Goal: Task Accomplishment & Management: Use online tool/utility

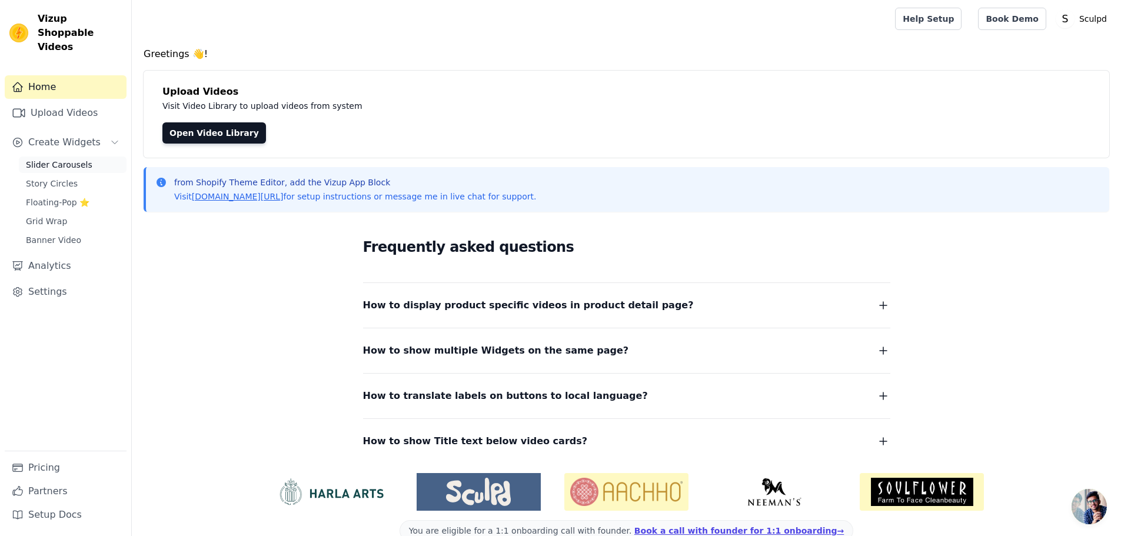
click at [62, 159] on span "Slider Carousels" at bounding box center [59, 165] width 66 height 12
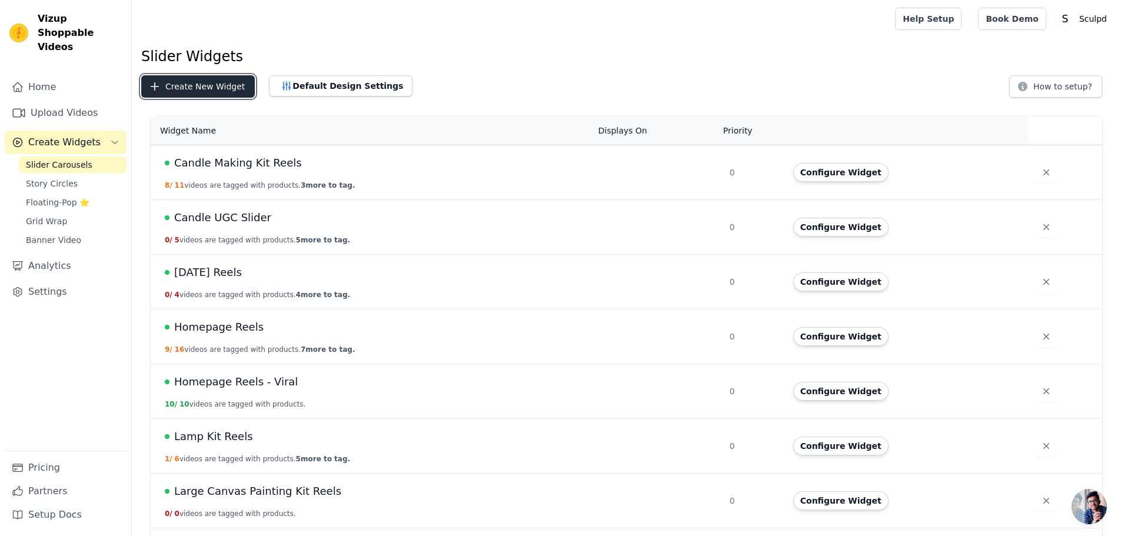
click at [190, 82] on button "Create New Widget" at bounding box center [198, 86] width 114 height 22
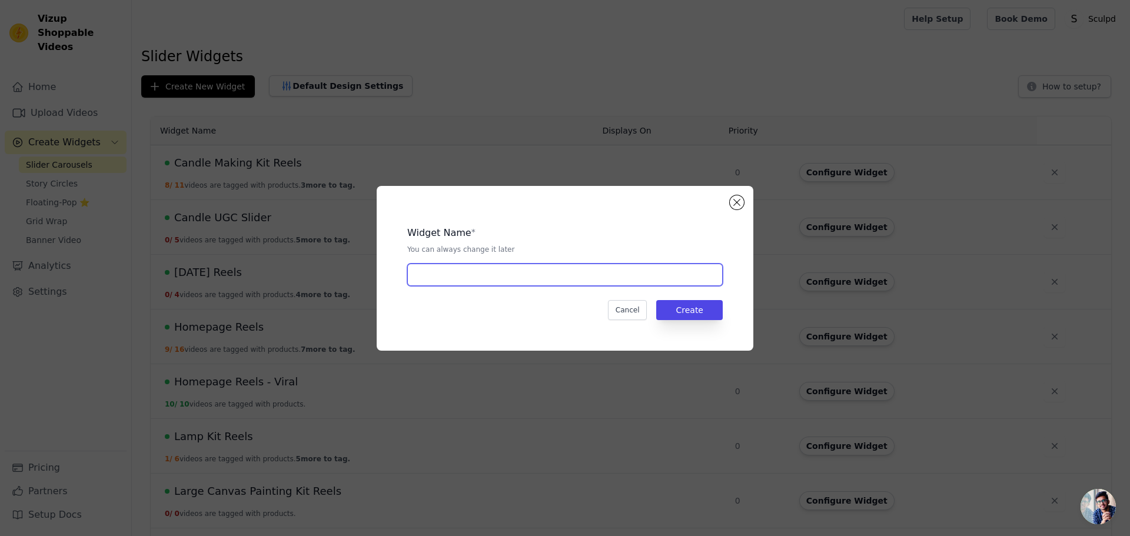
click at [490, 272] on input "text" at bounding box center [564, 275] width 315 height 22
click at [521, 264] on input "text" at bounding box center [564, 275] width 315 height 22
paste input "Double Date Night - Candle & Pottery Reels"
type input "Double Date Night - Candle & Pottery Reels"
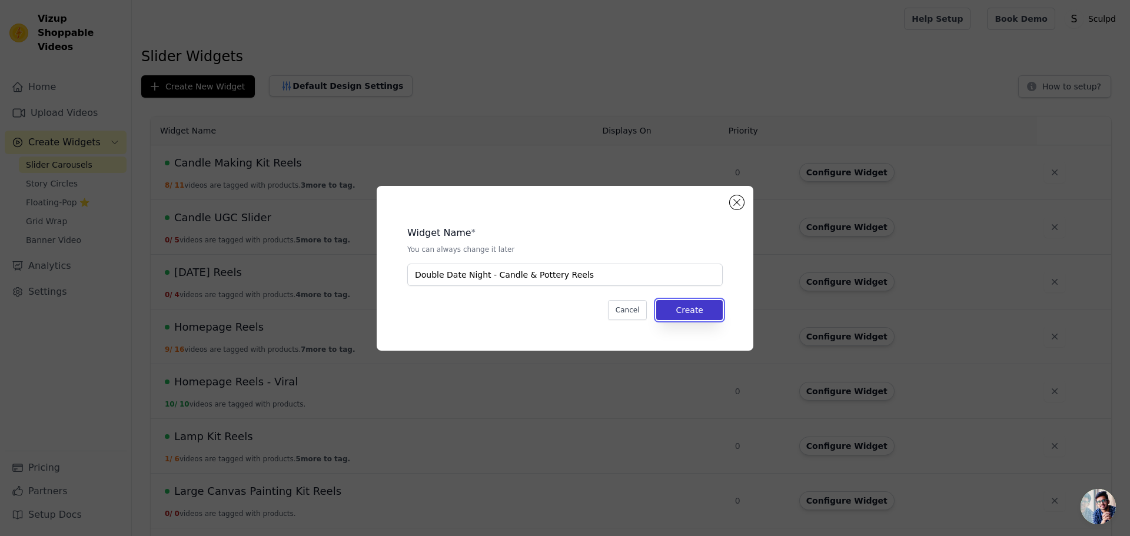
click at [683, 316] on button "Create" at bounding box center [689, 310] width 66 height 20
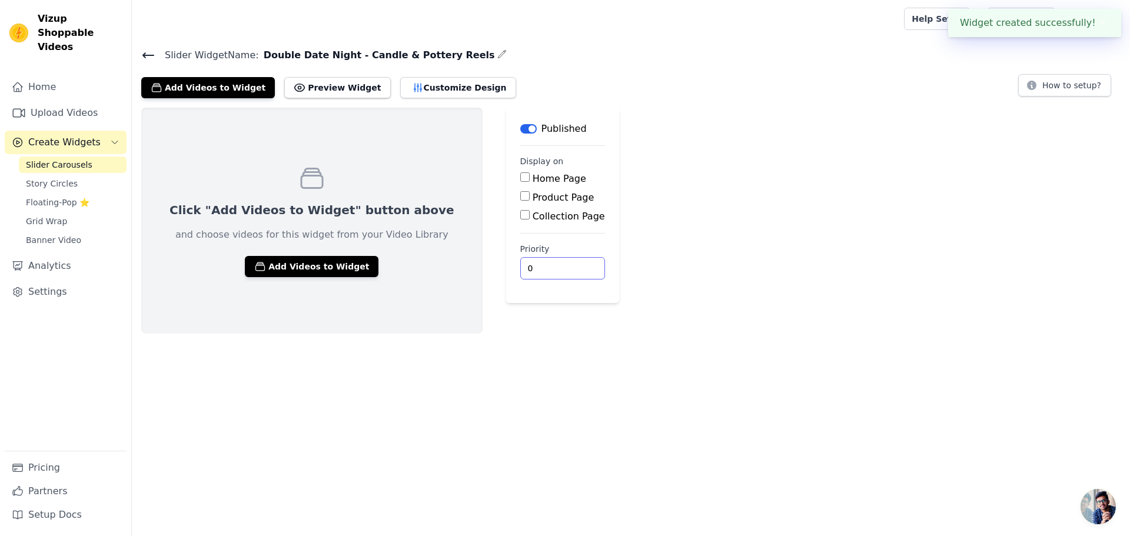
click at [913, 290] on div "Click "Add Videos to Widget" button above and choose videos for this widget fro…" at bounding box center [631, 221] width 998 height 226
click at [597, 334] on html "Vizup Shoppable Videos Home Upload Videos Create Widgets Slider Carousels Story…" at bounding box center [565, 167] width 1130 height 334
click at [533, 194] on label "Product Page" at bounding box center [564, 197] width 62 height 11
click at [520, 194] on input "Product Page" at bounding box center [524, 195] width 9 height 9
checkbox input "true"
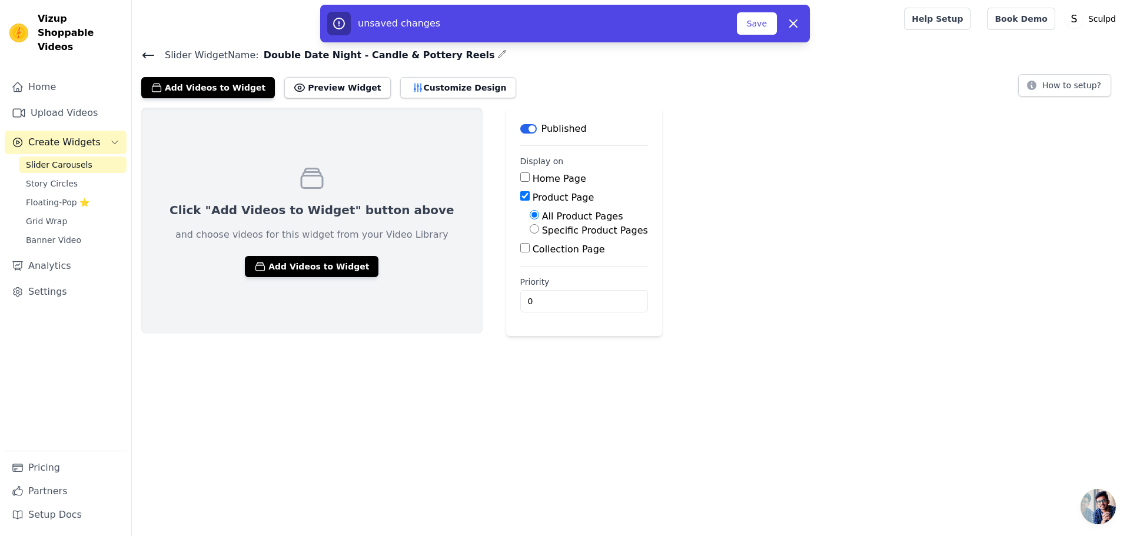
click at [542, 231] on label "Specific Product Pages" at bounding box center [595, 230] width 106 height 11
click at [530, 231] on input "Specific Product Pages" at bounding box center [534, 228] width 9 height 9
radio input "true"
click at [530, 258] on button "Select Products" at bounding box center [569, 257] width 79 height 20
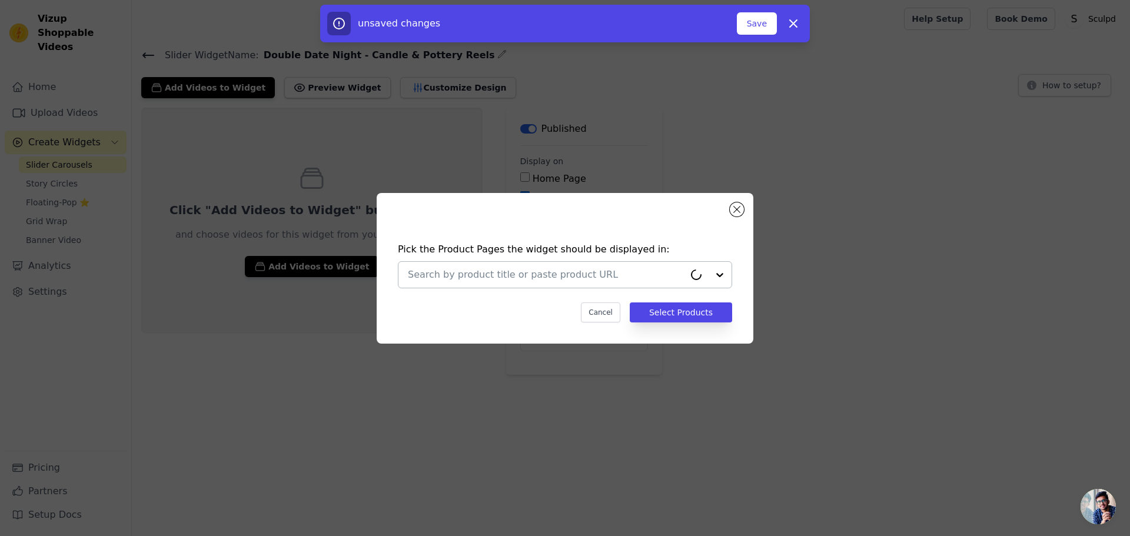
click at [483, 275] on input "text" at bounding box center [546, 275] width 277 height 14
type input "dou"
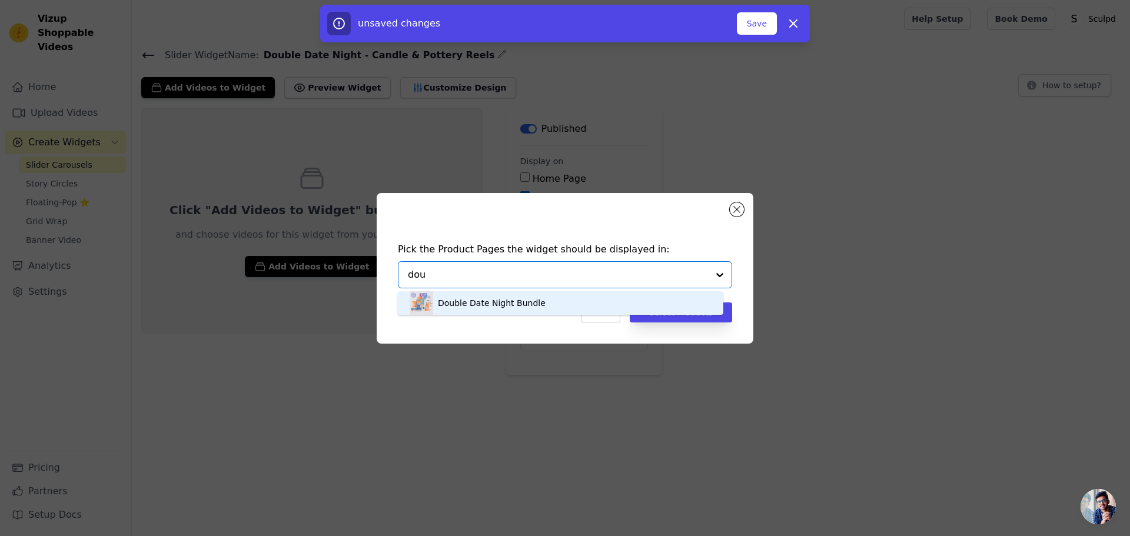
click at [500, 300] on div "Double Date Night Bundle" at bounding box center [492, 303] width 108 height 12
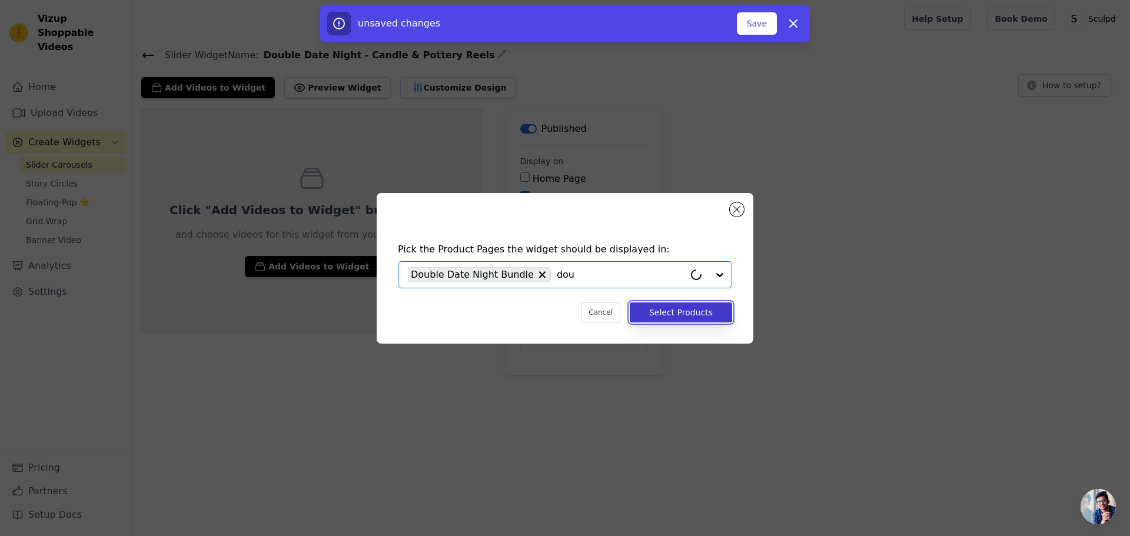
click at [656, 320] on button "Select Products" at bounding box center [681, 312] width 102 height 20
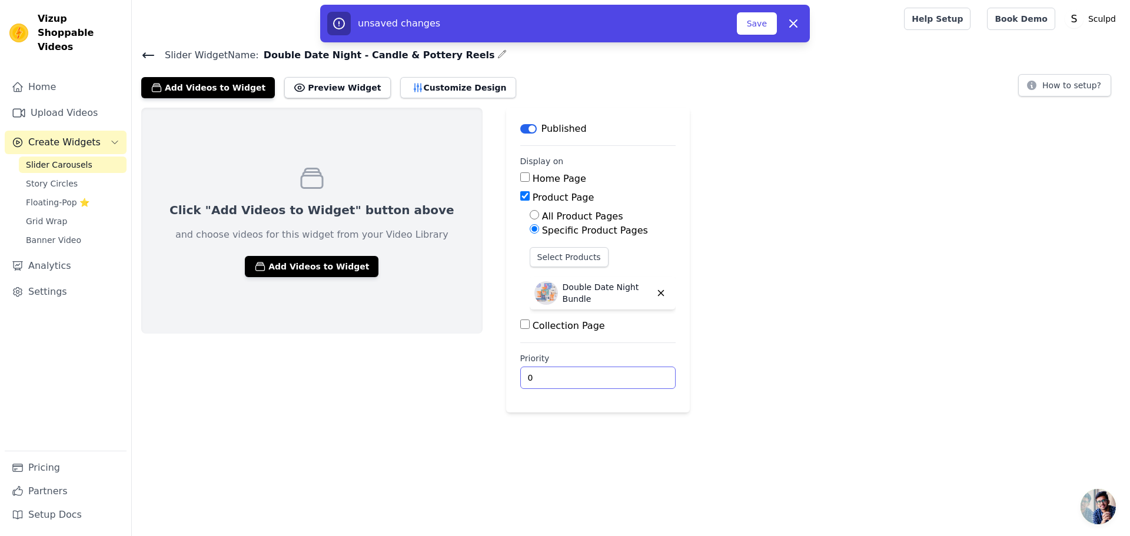
click at [784, 394] on div "Click "Add Videos to Widget" button above and choose videos for this widget fro…" at bounding box center [631, 260] width 998 height 305
click at [158, 87] on icon "button" at bounding box center [157, 88] width 12 height 12
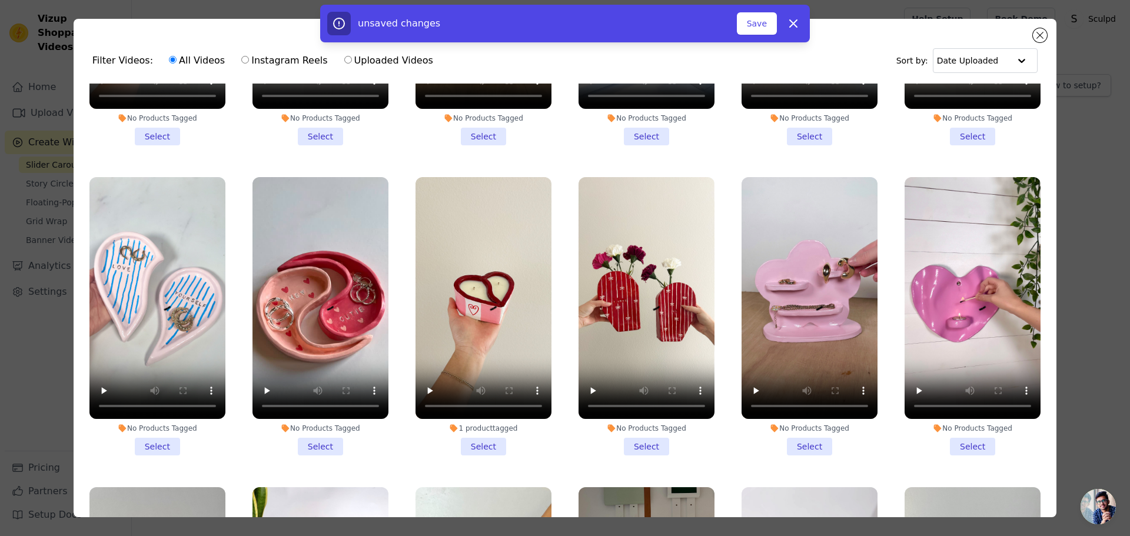
scroll to position [1177, 0]
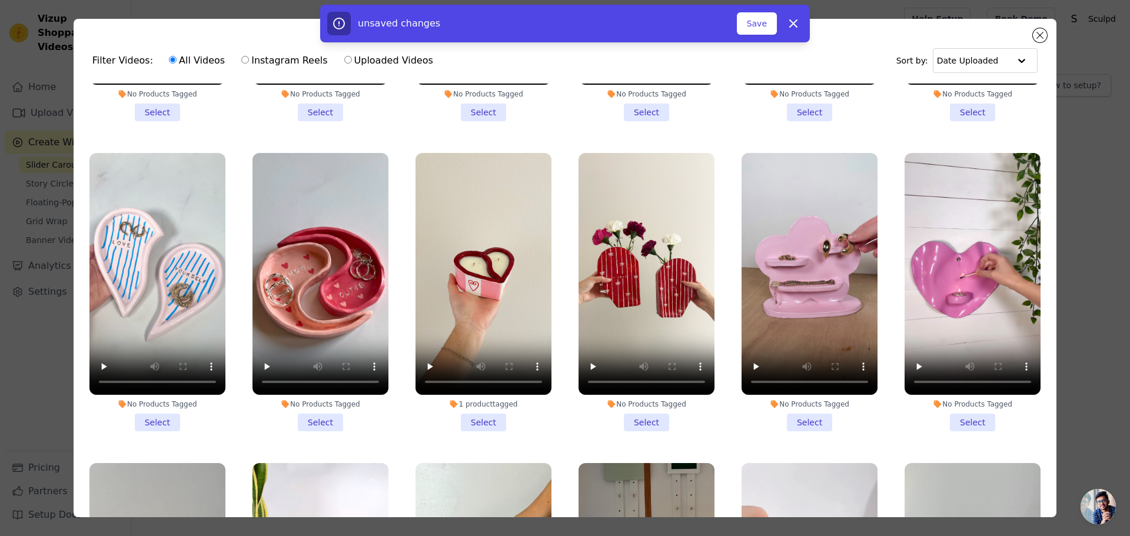
click at [471, 399] on li "1 product tagged Select" at bounding box center [483, 292] width 136 height 278
click at [0, 0] on input "1 product tagged Select" at bounding box center [0, 0] width 0 height 0
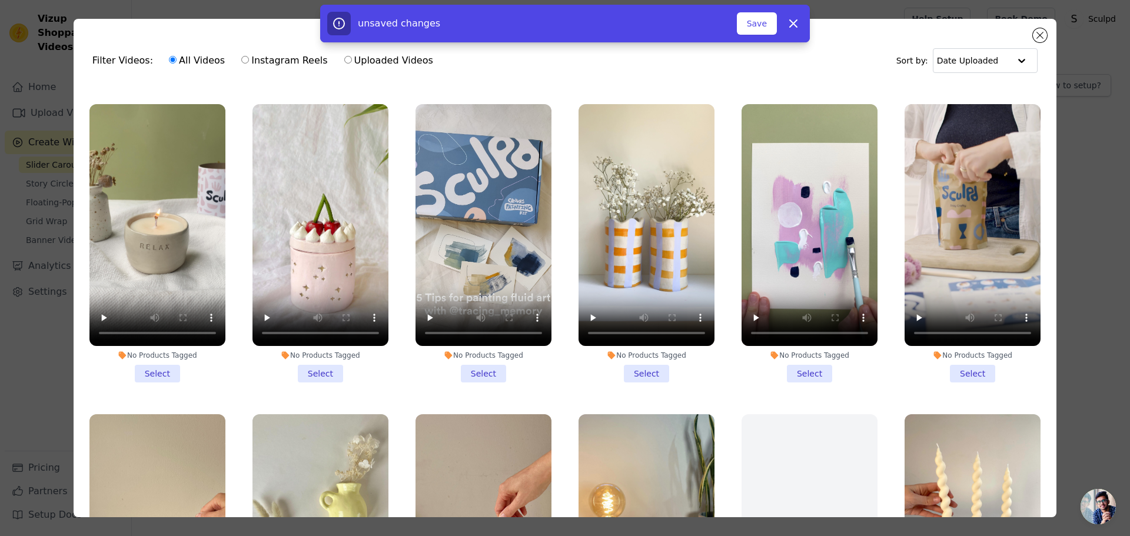
scroll to position [4472, 0]
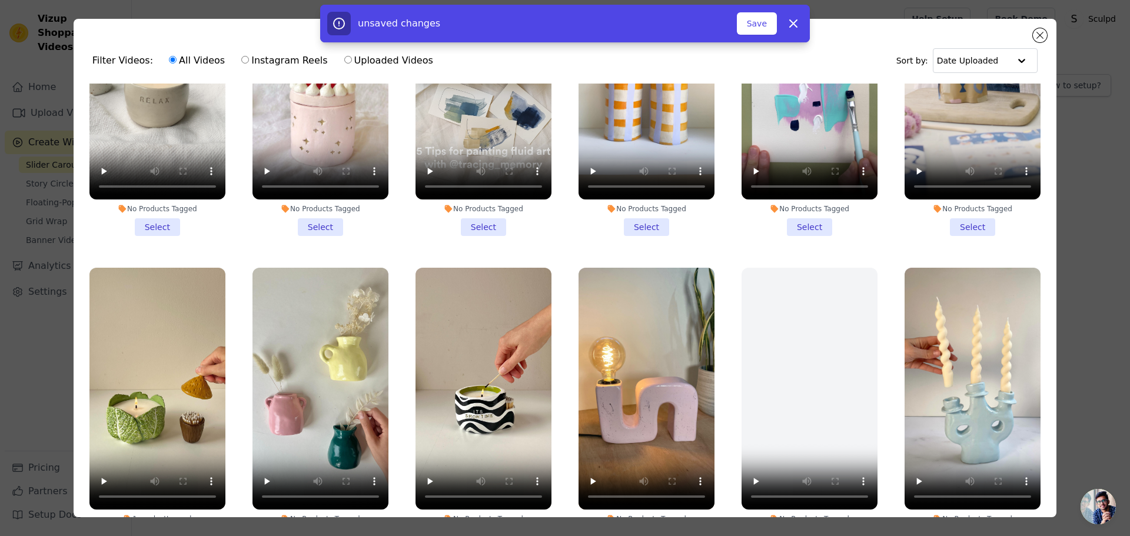
click at [156, 474] on li "1 product tagged Select" at bounding box center [157, 407] width 136 height 278
click at [0, 0] on input "1 product tagged Select" at bounding box center [0, 0] width 0 height 0
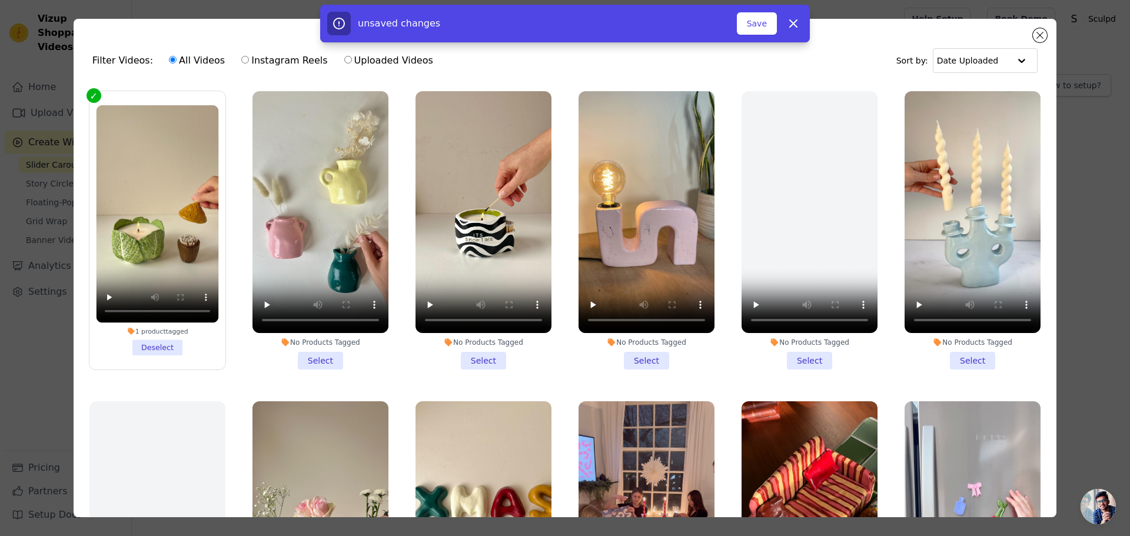
scroll to position [4943, 0]
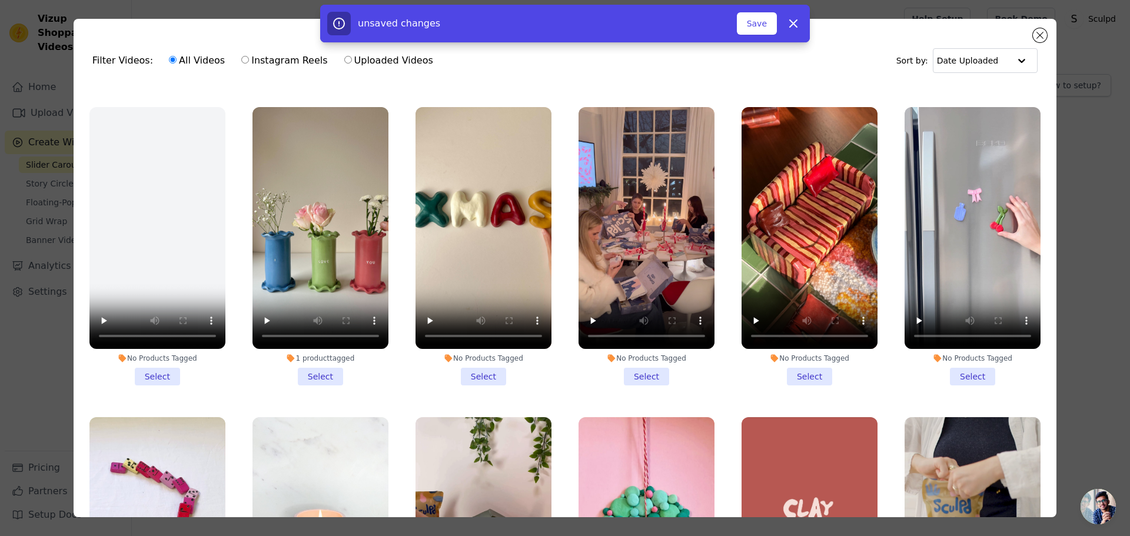
click at [310, 295] on li "1 product tagged Select" at bounding box center [320, 246] width 136 height 278
click at [0, 0] on input "1 product tagged Select" at bounding box center [0, 0] width 0 height 0
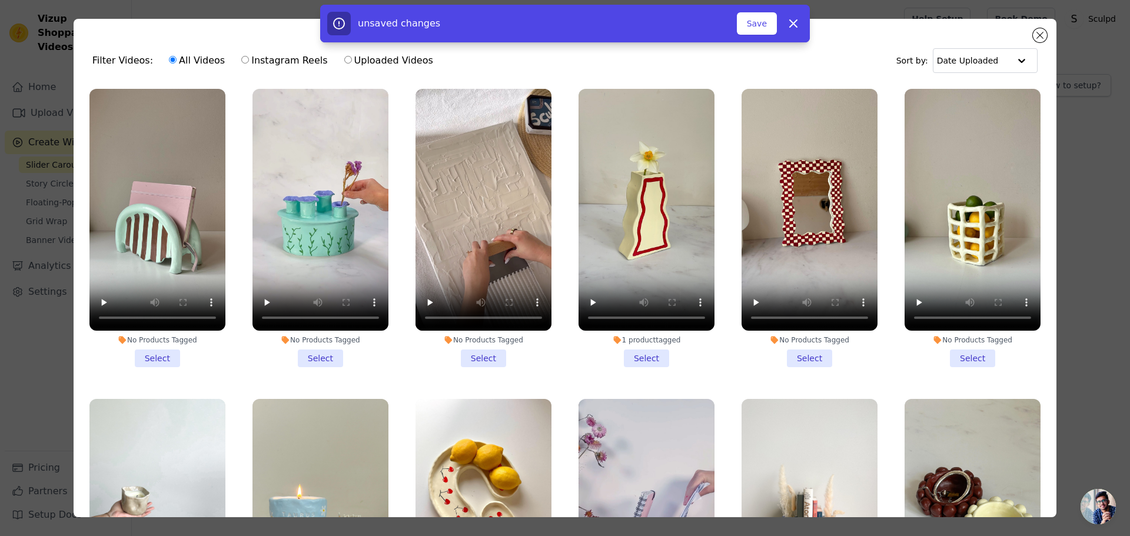
scroll to position [7817, 0]
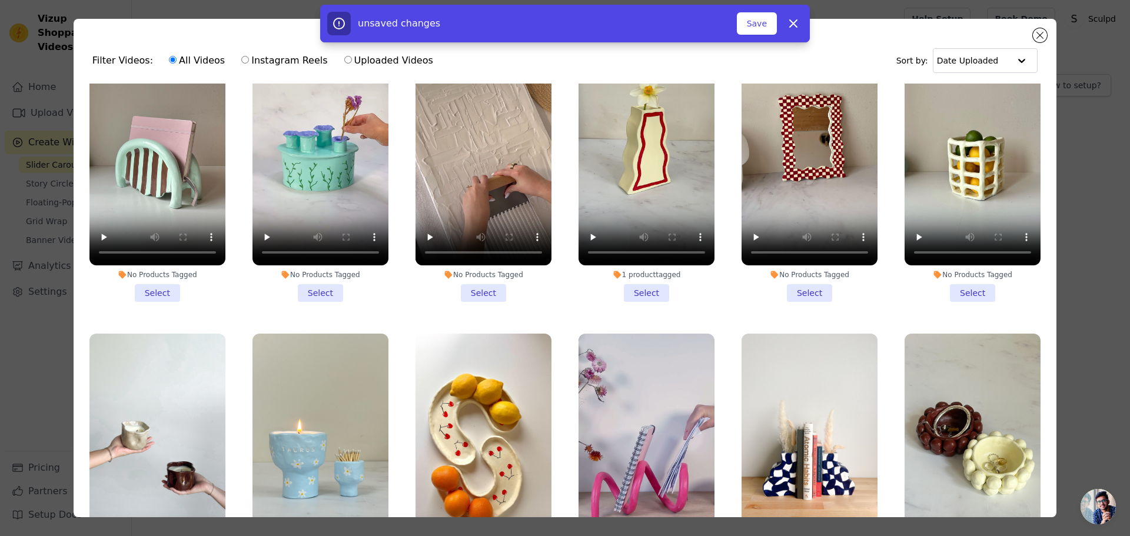
click at [151, 486] on li "No Products Tagged Select" at bounding box center [157, 473] width 136 height 278
click at [0, 0] on input "No Products Tagged Select" at bounding box center [0, 0] width 0 height 0
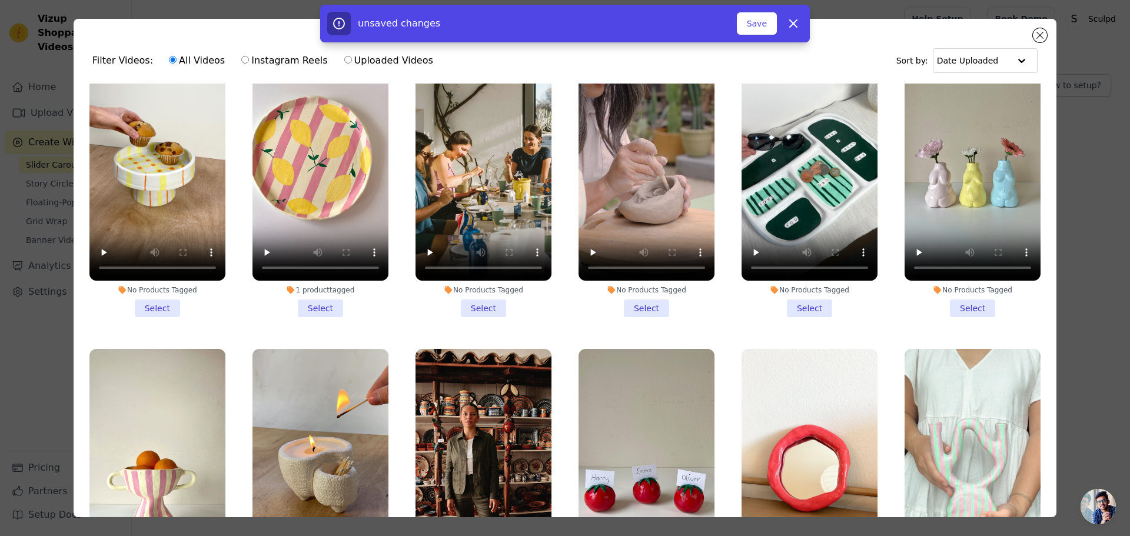
scroll to position [9052, 0]
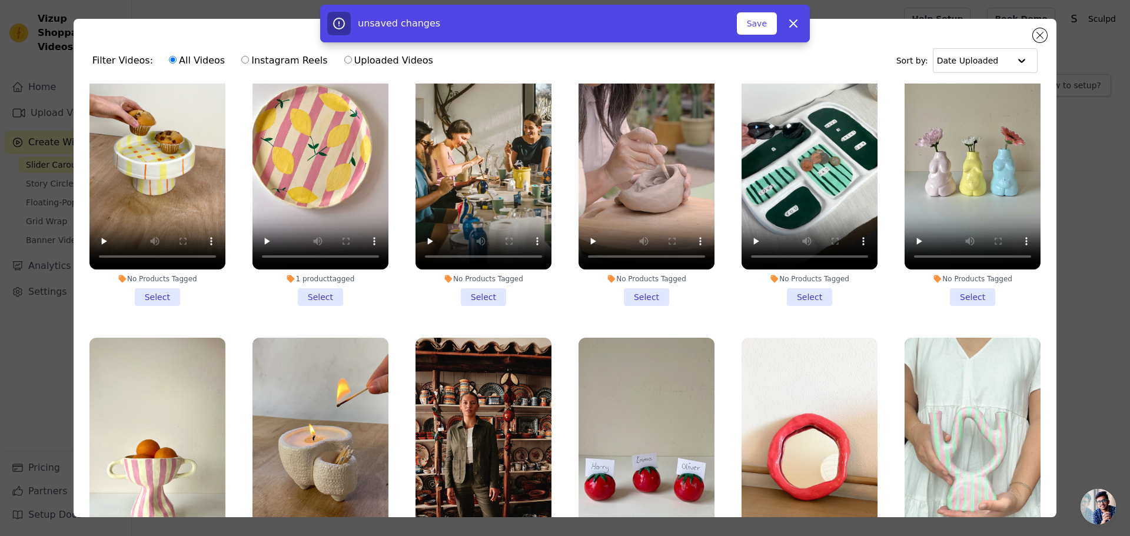
click at [312, 473] on li "1 product tagged Select" at bounding box center [320, 477] width 136 height 278
click at [0, 0] on input "1 product tagged Select" at bounding box center [0, 0] width 0 height 0
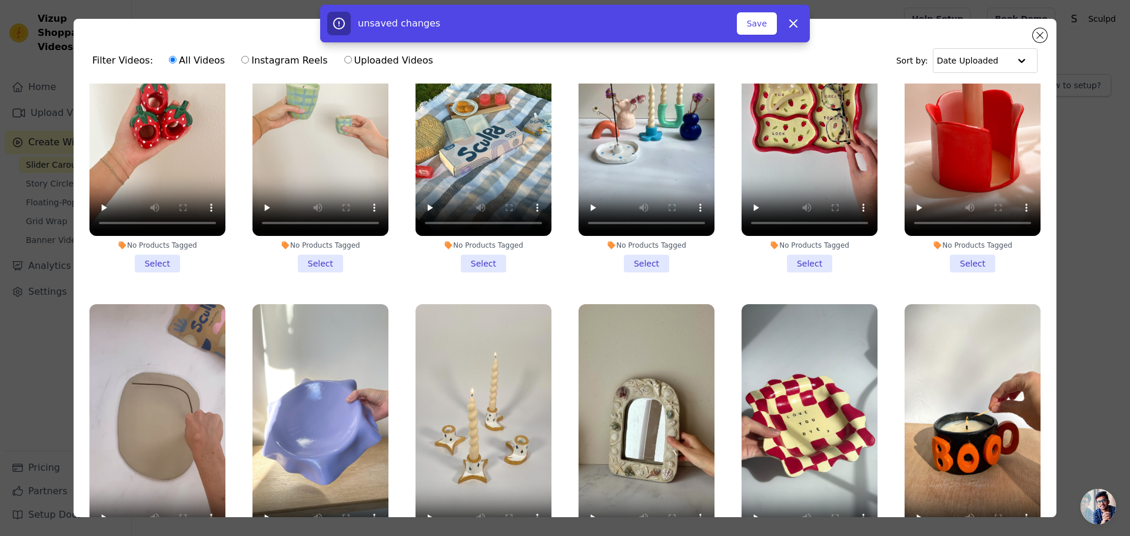
scroll to position [10347, 0]
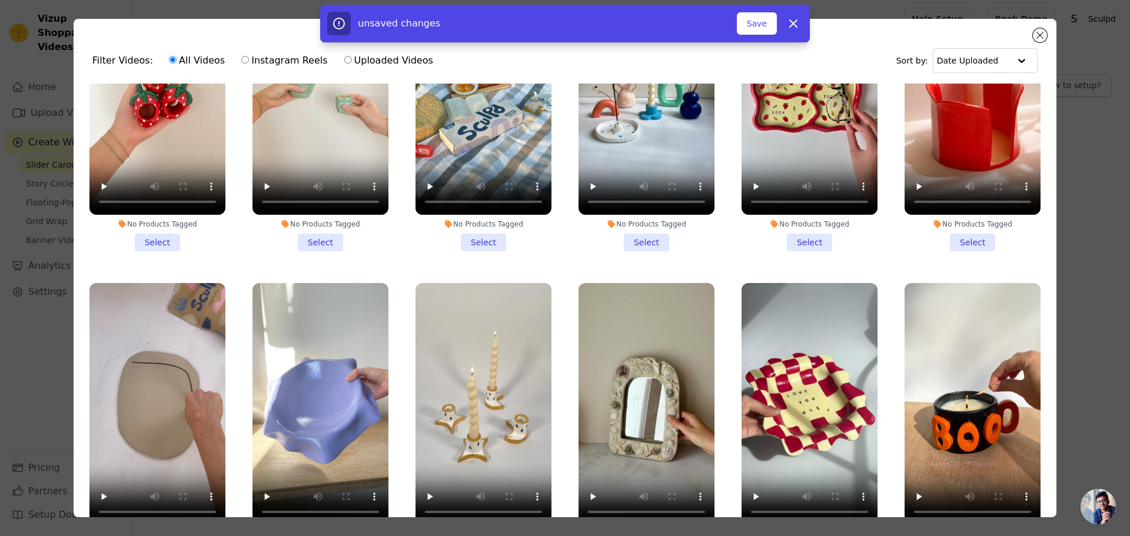
click at [318, 395] on li "No Products Tagged Select" at bounding box center [320, 422] width 136 height 278
click at [0, 0] on input "No Products Tagged Select" at bounding box center [0, 0] width 0 height 0
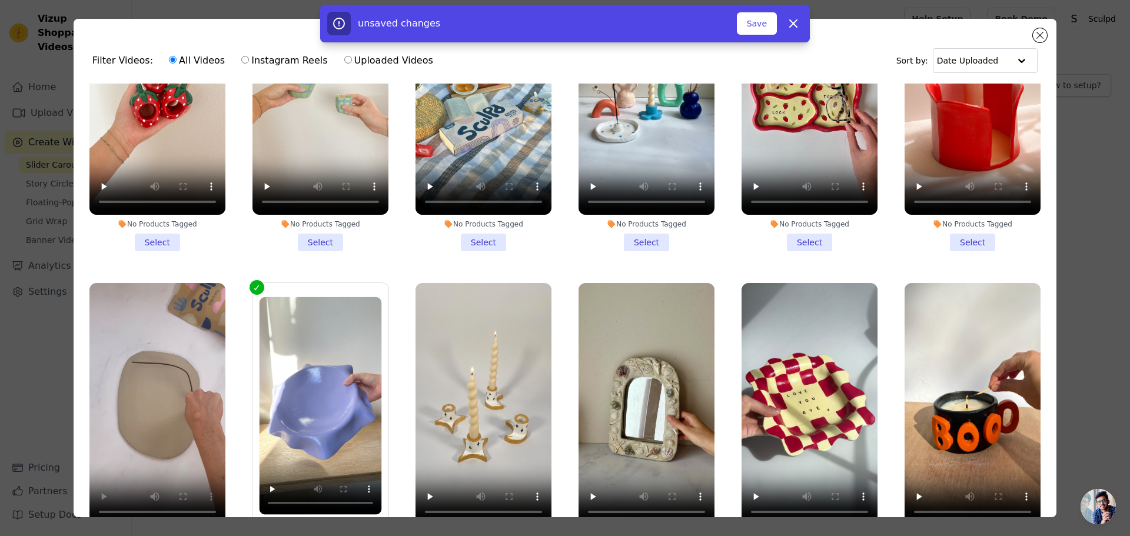
click at [156, 405] on li "1 product tagged Select" at bounding box center [157, 422] width 136 height 278
click at [0, 0] on input "1 product tagged Select" at bounding box center [0, 0] width 0 height 0
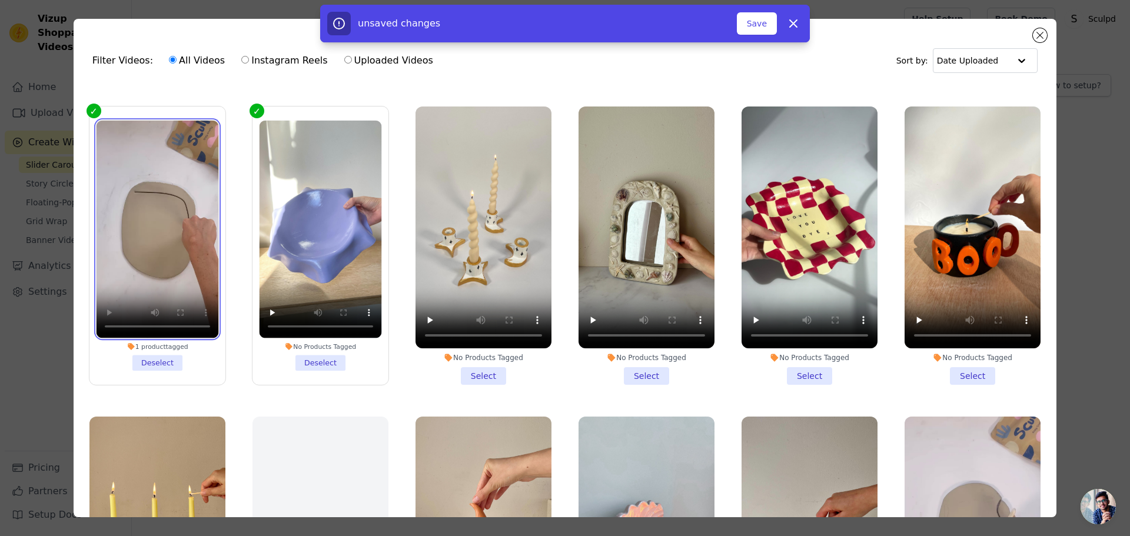
scroll to position [10700, 0]
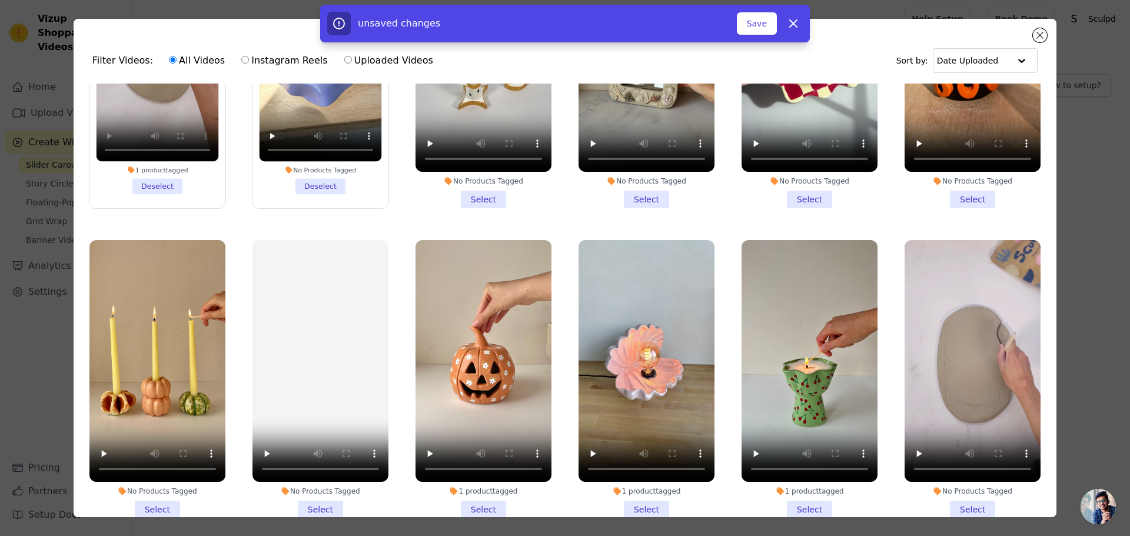
click at [780, 348] on li "1 product tagged Select" at bounding box center [809, 379] width 136 height 278
click at [0, 0] on input "1 product tagged Select" at bounding box center [0, 0] width 0 height 0
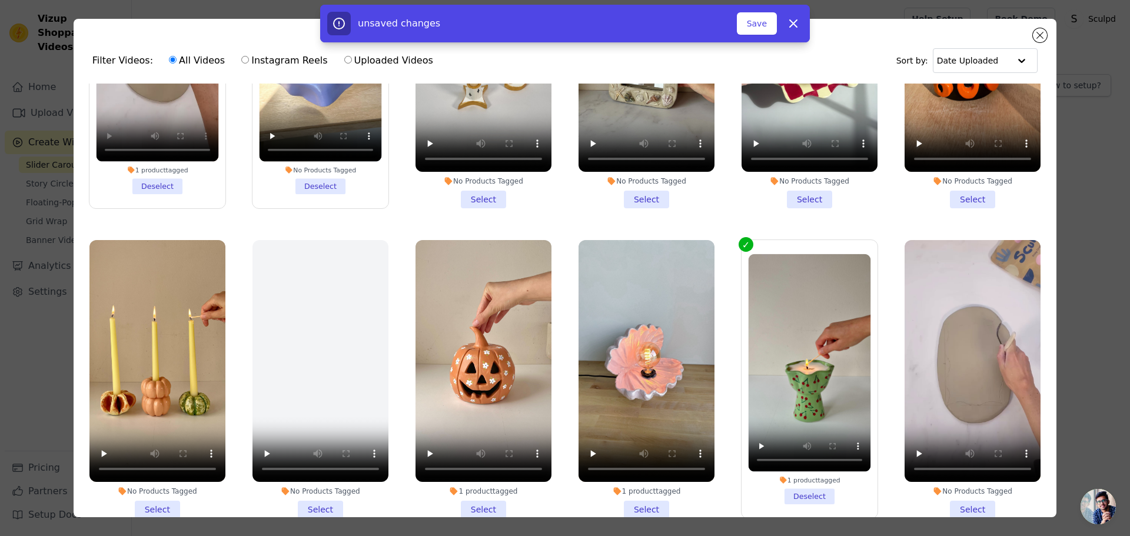
click at [474, 358] on li "1 product tagged Select" at bounding box center [483, 379] width 136 height 278
click at [0, 0] on input "1 product tagged Select" at bounding box center [0, 0] width 0 height 0
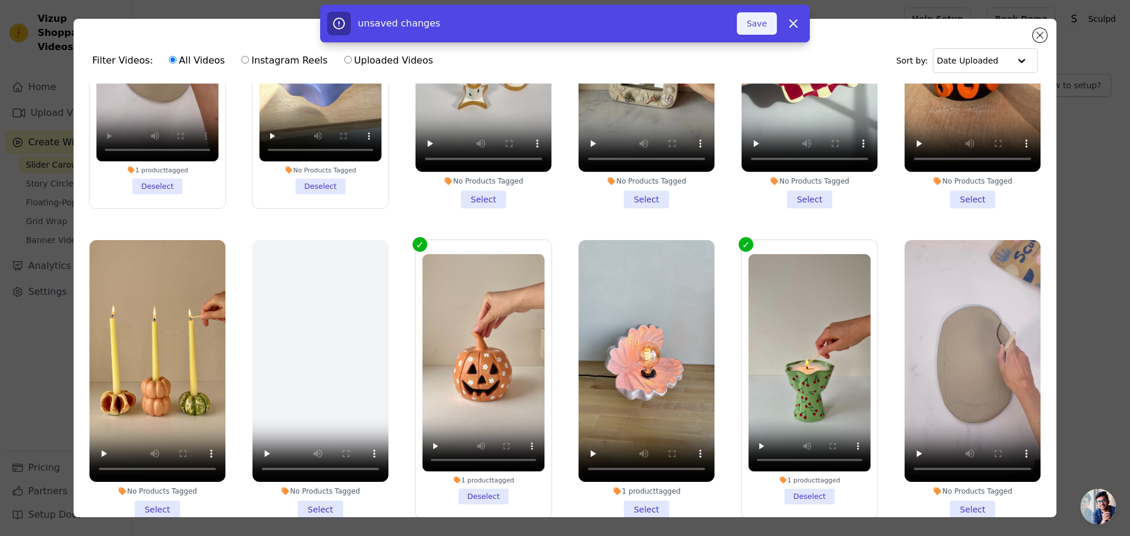
click at [753, 25] on button "Save" at bounding box center [757, 23] width 40 height 22
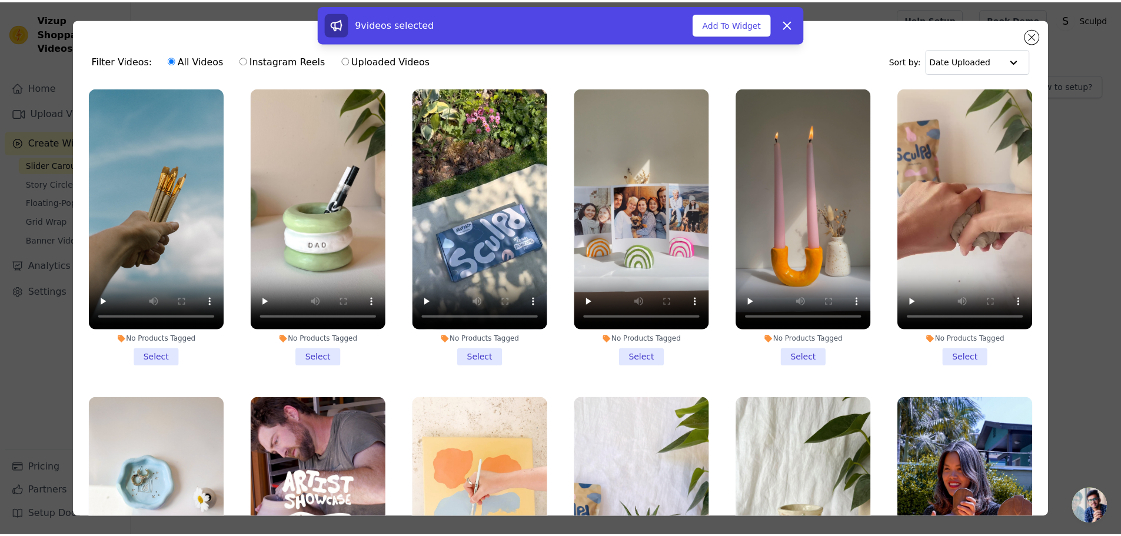
scroll to position [11642, 0]
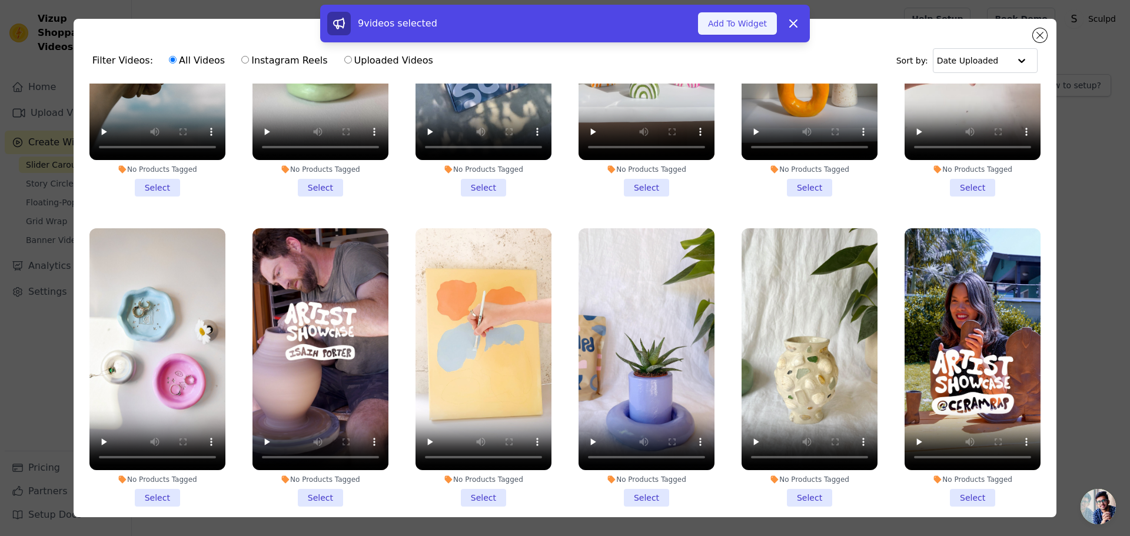
click at [751, 26] on button "Add To Widget" at bounding box center [737, 23] width 79 height 22
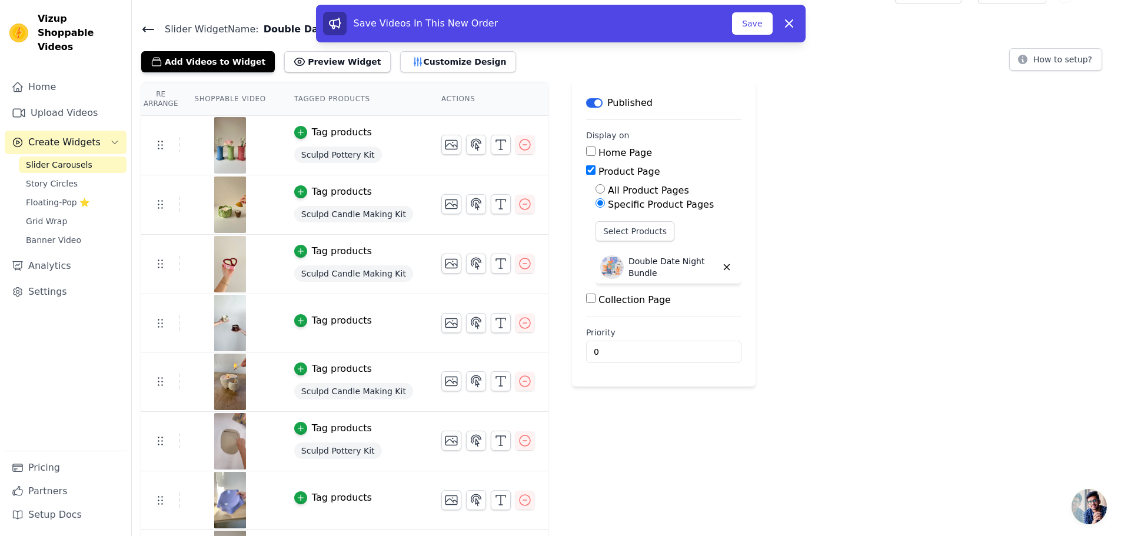
scroll to position [0, 0]
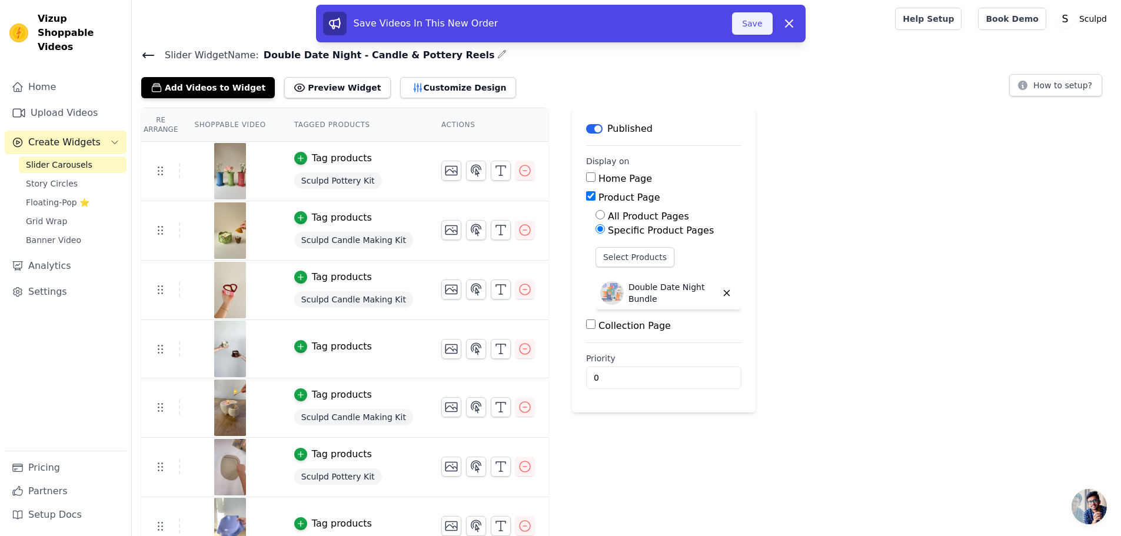
click at [752, 26] on button "Save" at bounding box center [752, 23] width 40 height 22
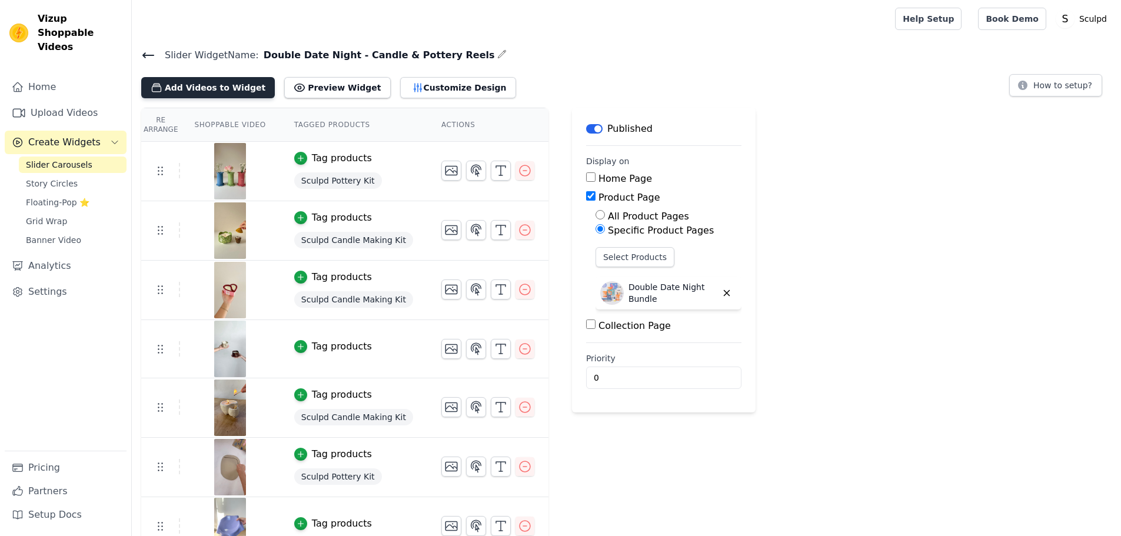
click at [205, 91] on button "Add Videos to Widget" at bounding box center [208, 87] width 134 height 21
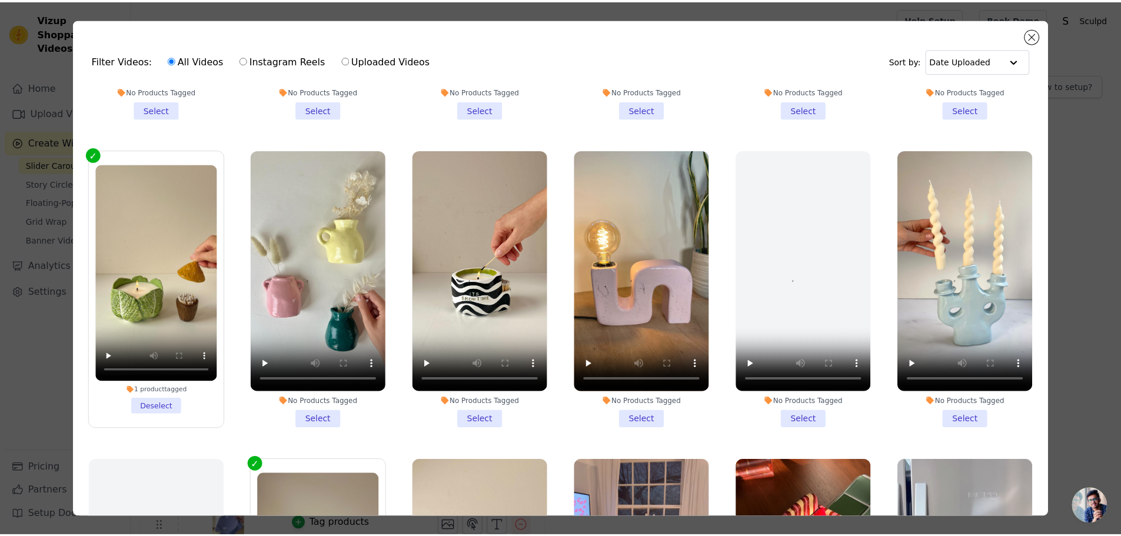
scroll to position [4825, 0]
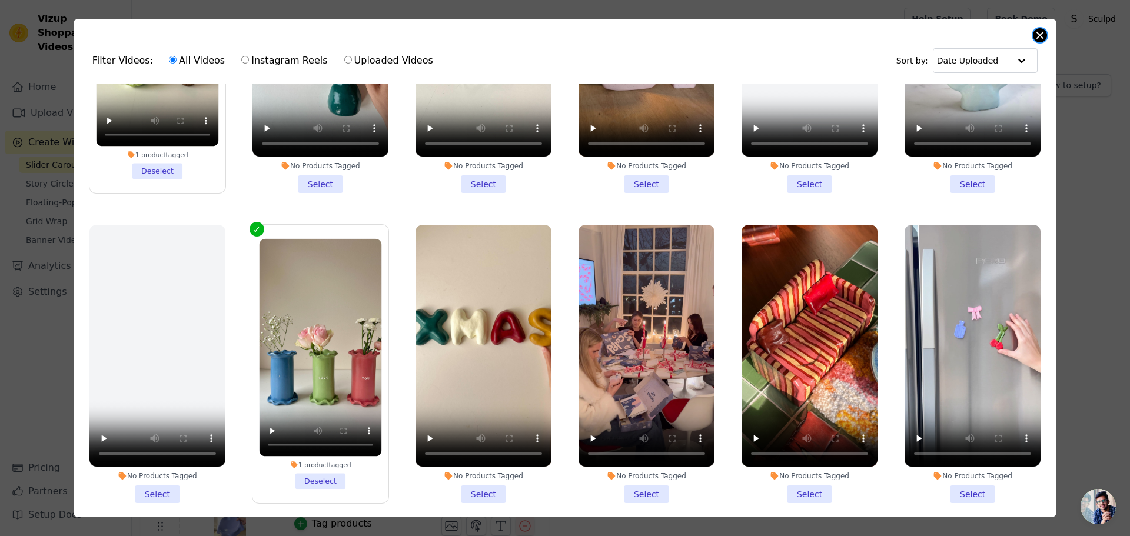
click at [1036, 33] on button "Close modal" at bounding box center [1040, 35] width 14 height 14
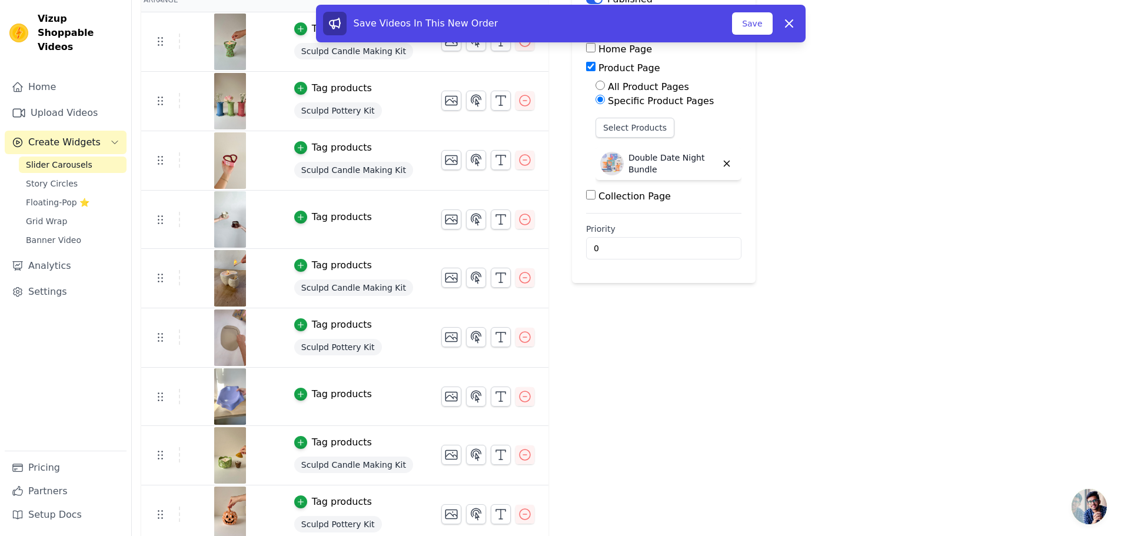
scroll to position [138, 0]
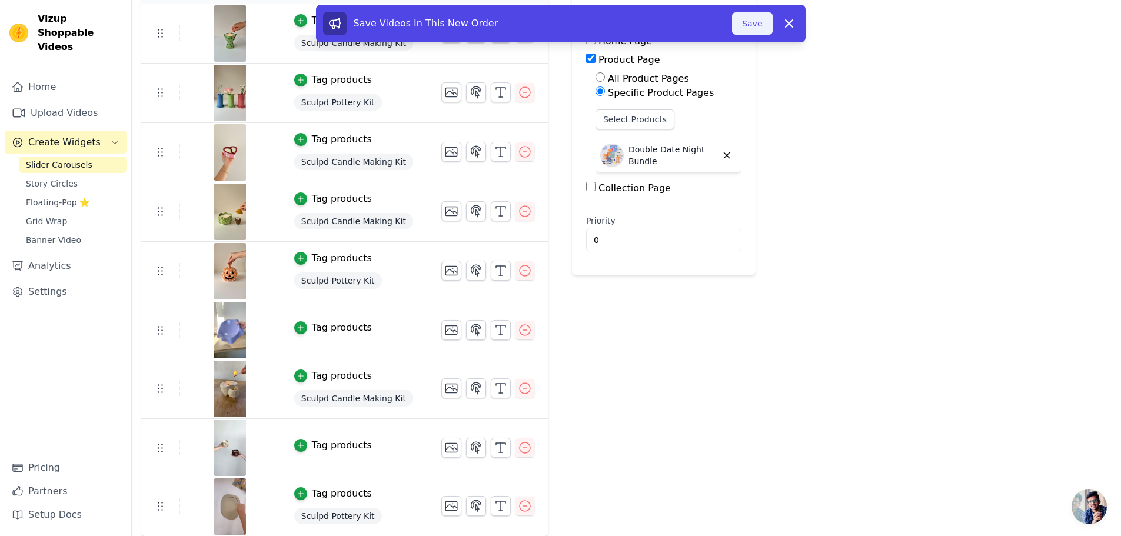
click at [761, 28] on button "Save" at bounding box center [752, 23] width 40 height 22
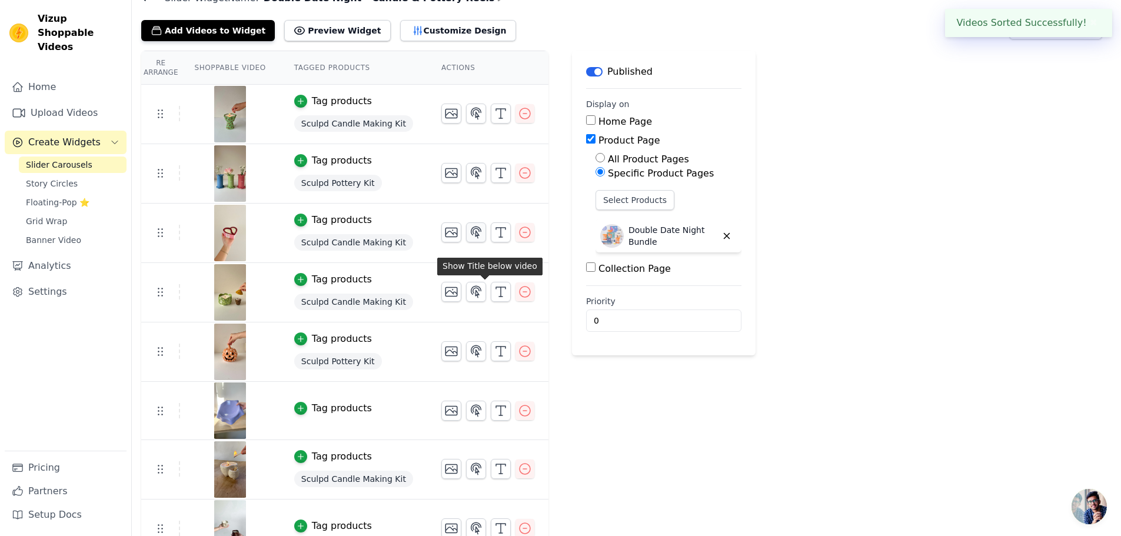
scroll to position [0, 0]
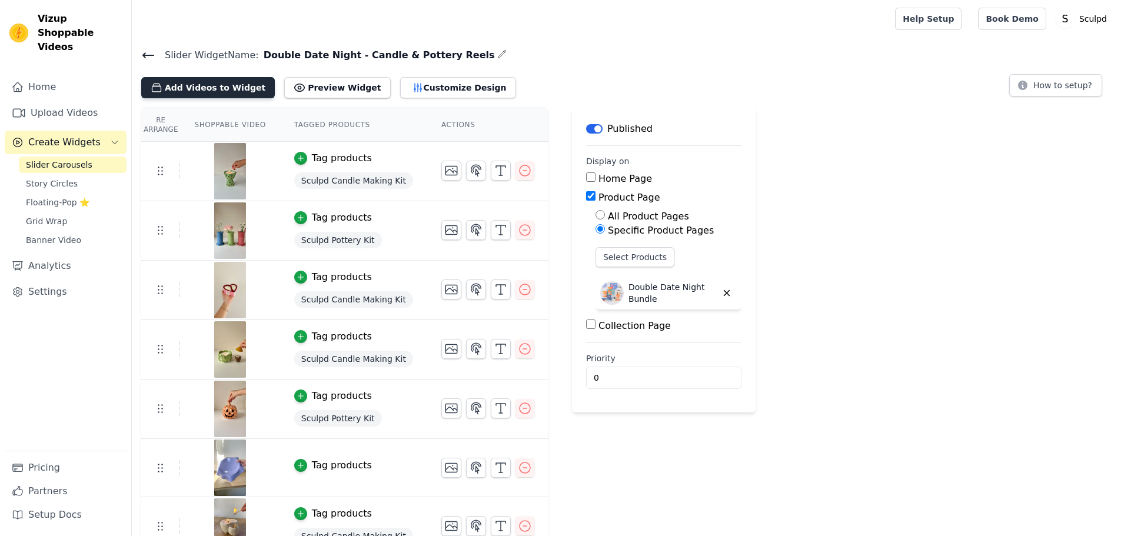
click at [236, 85] on button "Add Videos to Widget" at bounding box center [208, 87] width 134 height 21
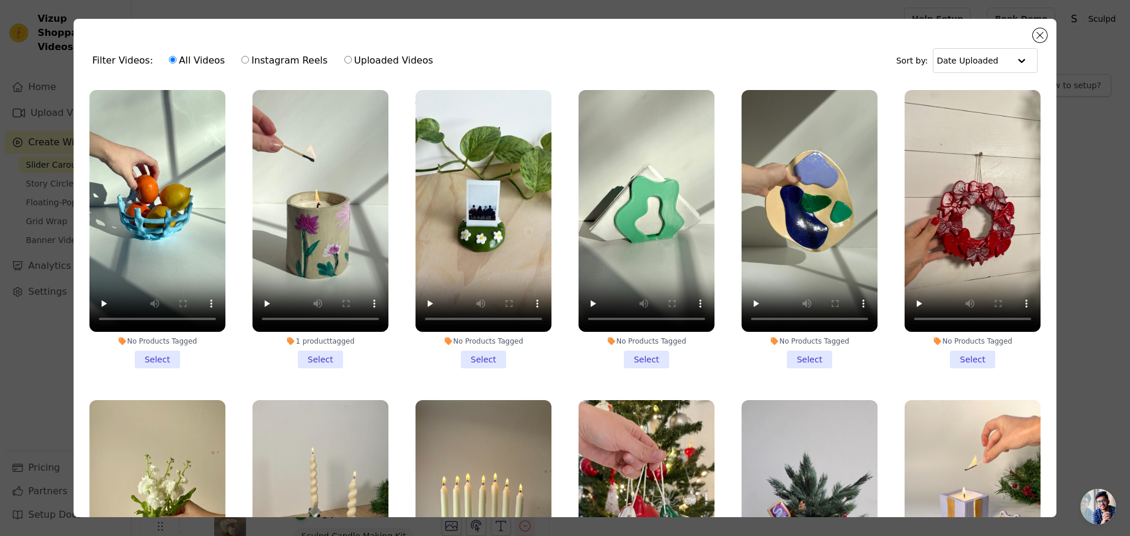
click at [320, 353] on li "1 product tagged Select" at bounding box center [320, 229] width 136 height 278
click at [0, 0] on input "1 product tagged Select" at bounding box center [0, 0] width 0 height 0
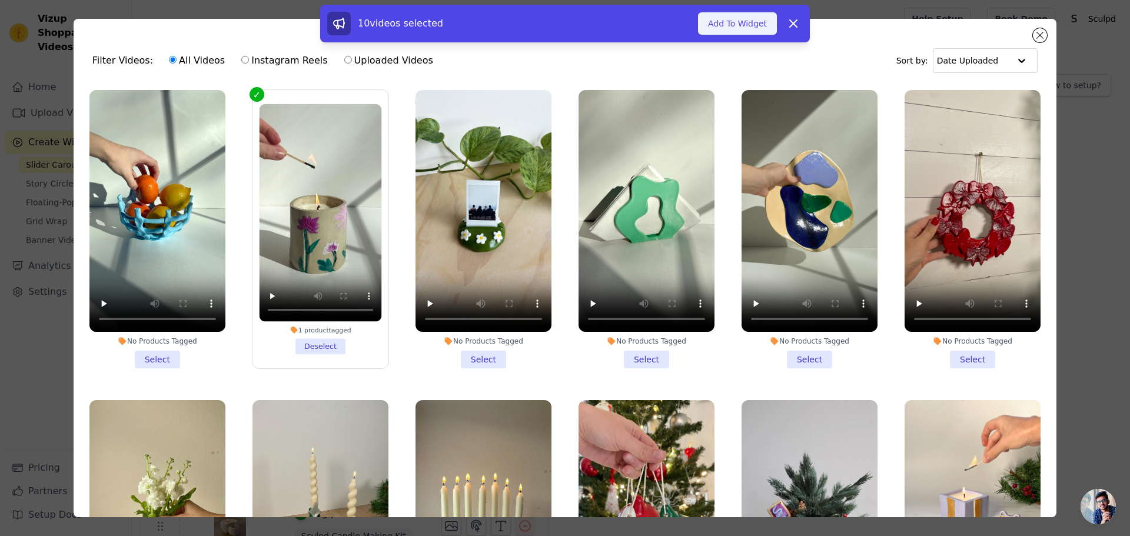
click at [728, 18] on button "Add To Widget" at bounding box center [737, 23] width 79 height 22
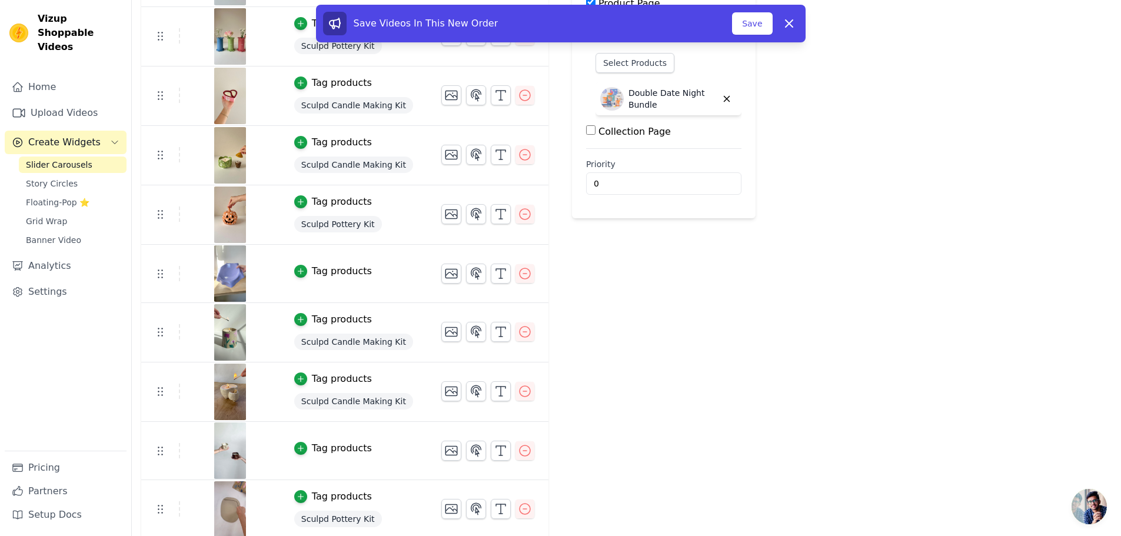
scroll to position [197, 0]
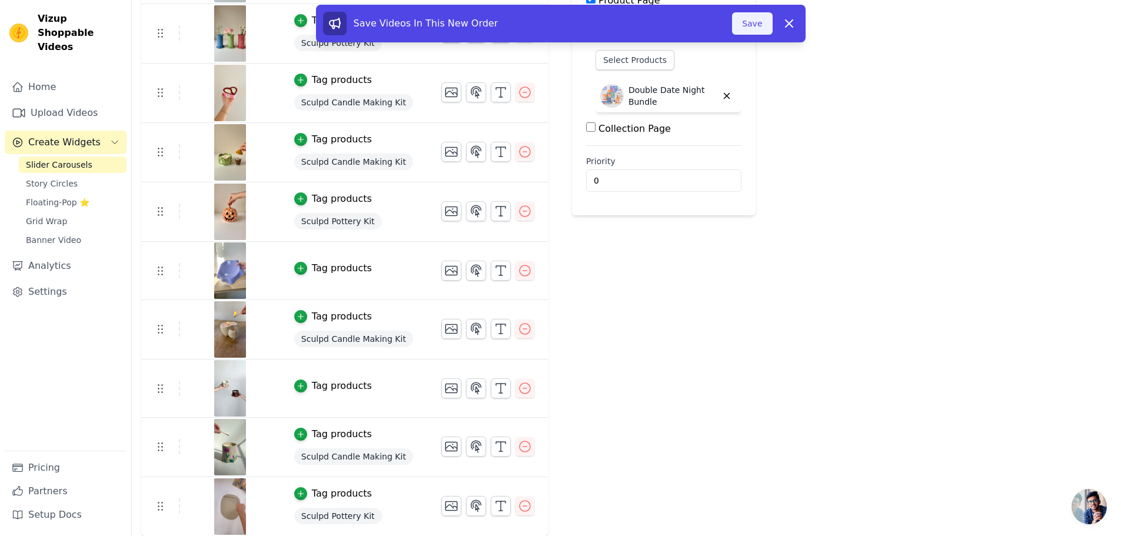
click at [757, 25] on button "Save" at bounding box center [752, 23] width 40 height 22
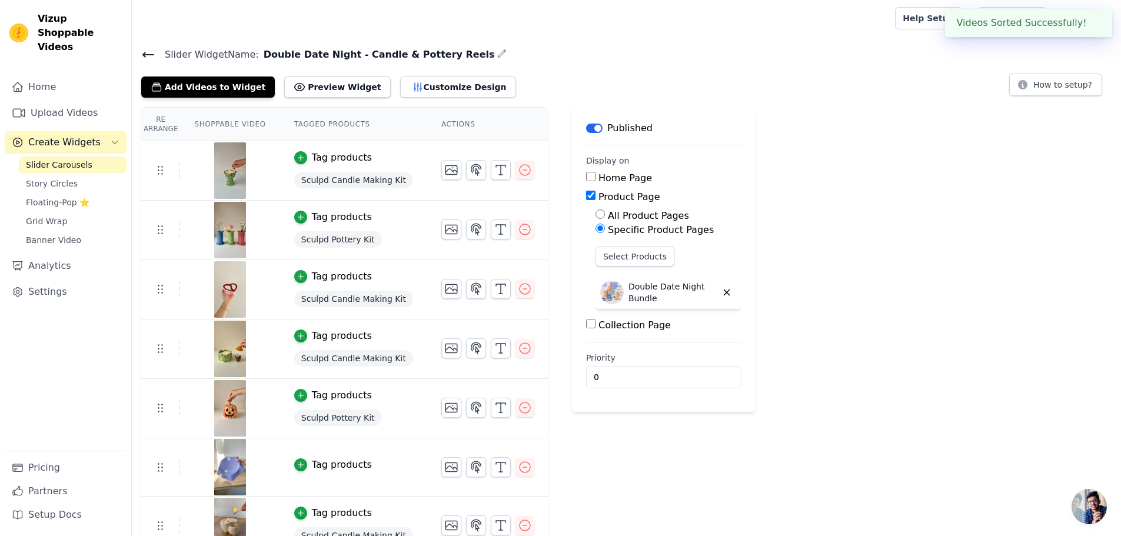
scroll to position [0, 0]
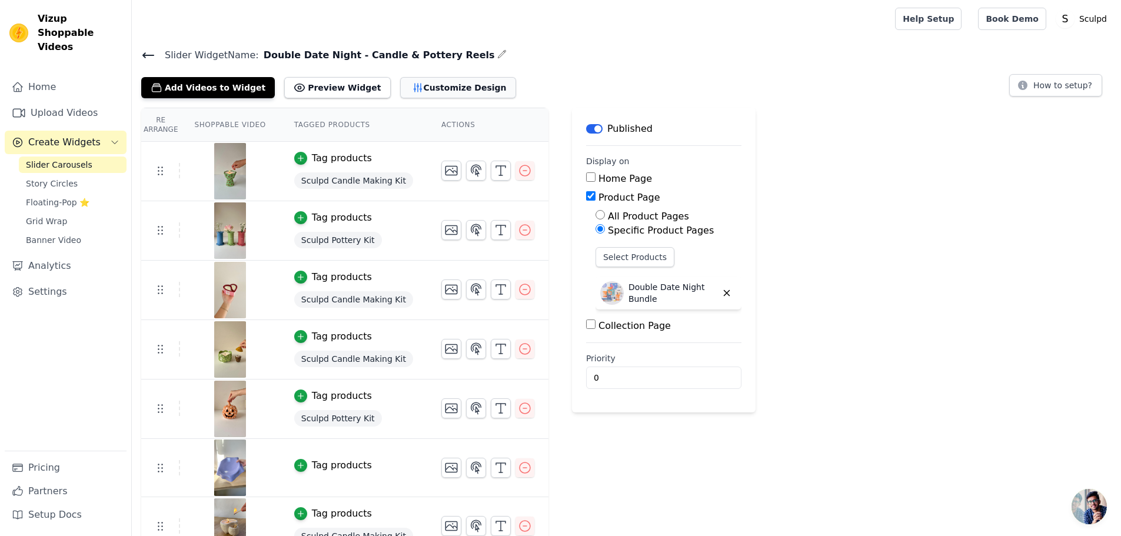
click at [407, 85] on button "Customize Design" at bounding box center [458, 87] width 116 height 21
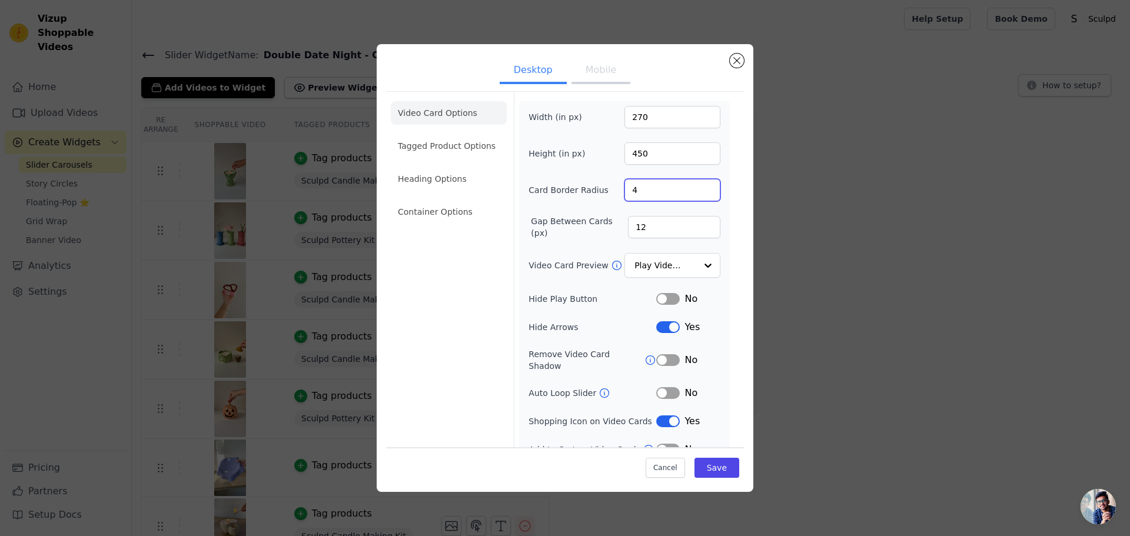
drag, startPoint x: 628, startPoint y: 188, endPoint x: 619, endPoint y: 188, distance: 9.4
click at [624, 188] on input "4" at bounding box center [672, 190] width 96 height 22
type input "20"
click at [668, 268] on input "Video Card Preview" at bounding box center [665, 266] width 61 height 24
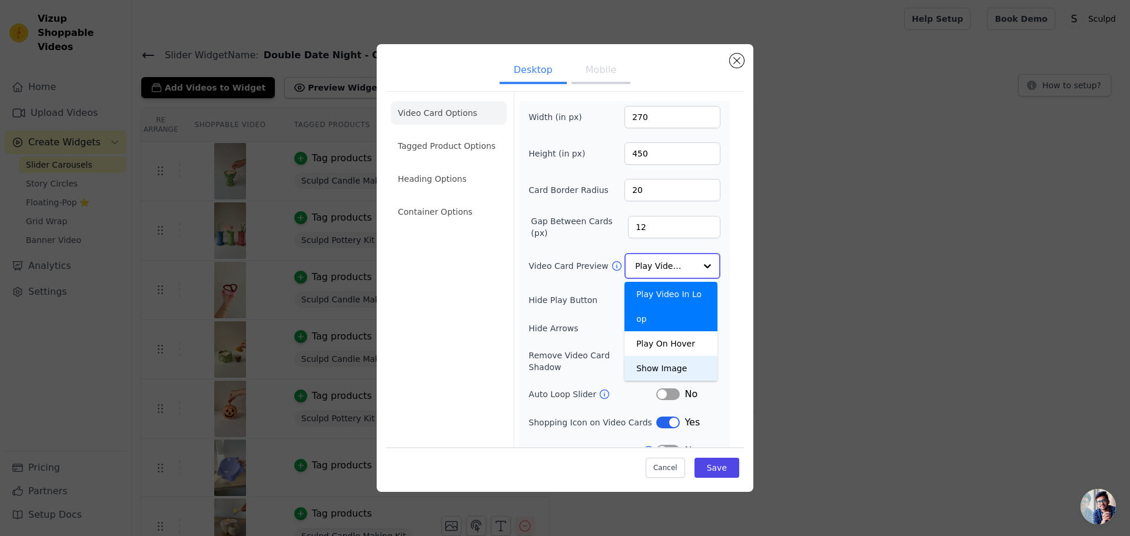
click at [665, 356] on div "Show Image" at bounding box center [670, 368] width 93 height 25
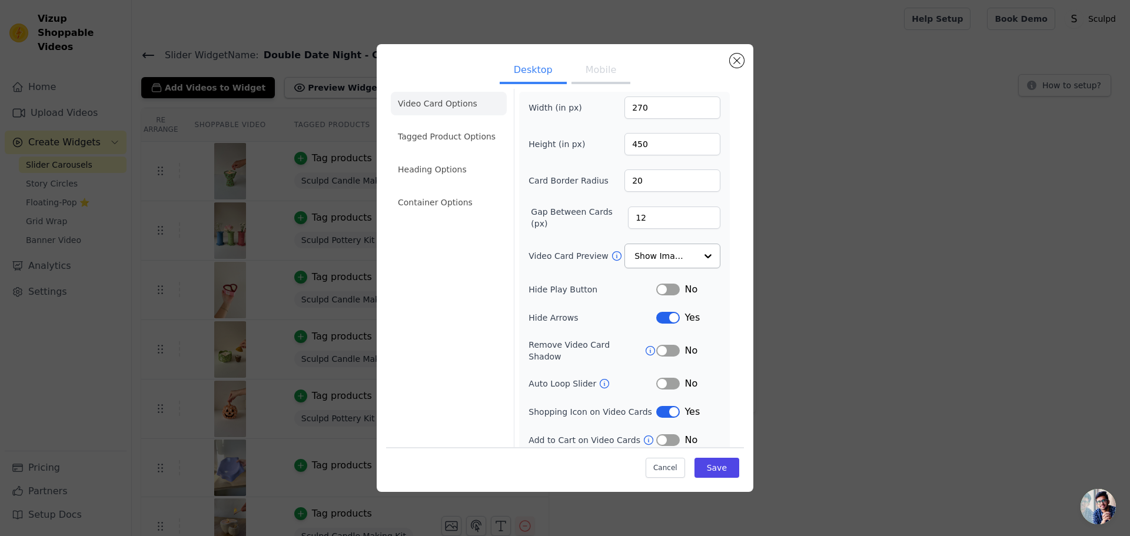
scroll to position [8, 0]
click at [669, 321] on button "Label" at bounding box center [668, 319] width 24 height 12
click at [715, 468] on button "Save" at bounding box center [716, 468] width 45 height 20
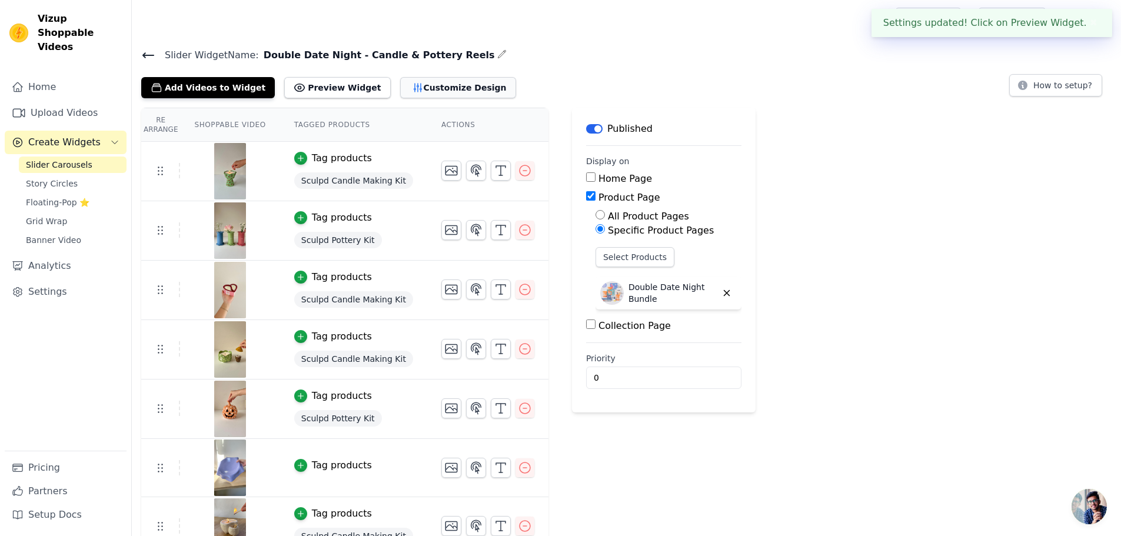
click at [423, 93] on button "Customize Design" at bounding box center [458, 87] width 116 height 21
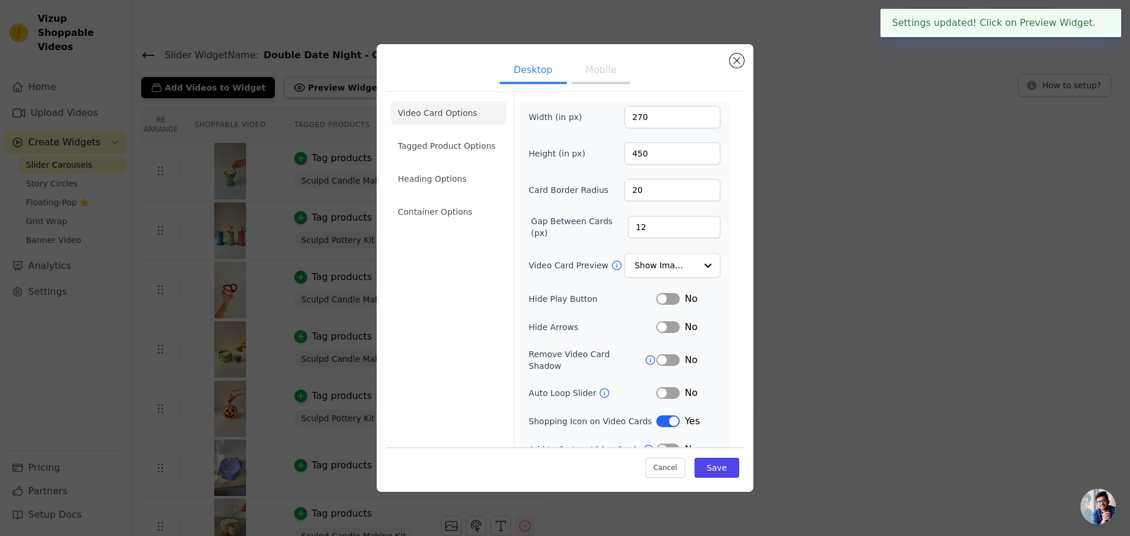
click at [597, 61] on button "Mobile" at bounding box center [600, 71] width 59 height 26
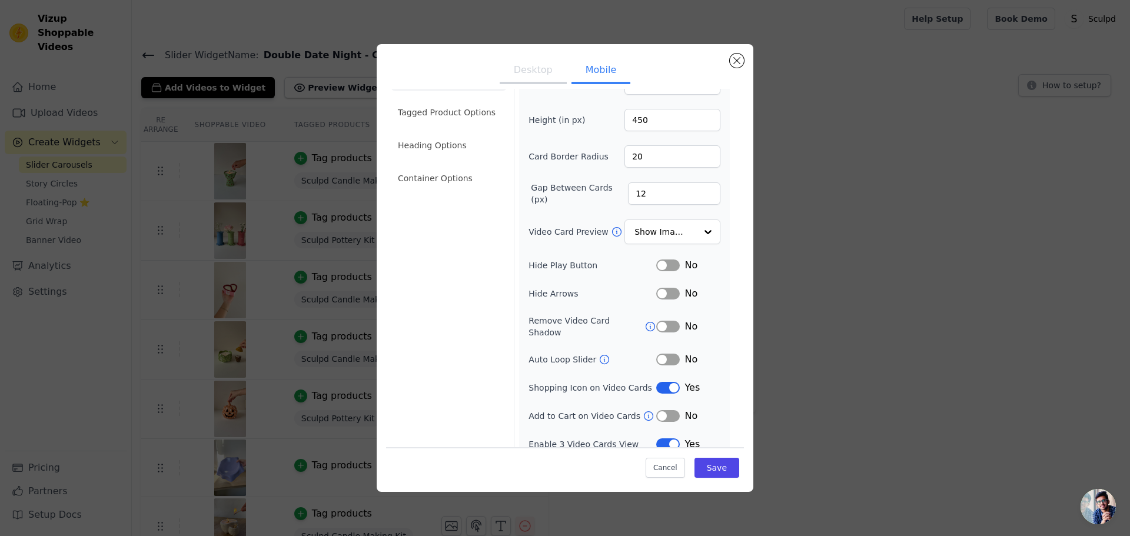
scroll to position [36, 0]
click at [656, 285] on button "Label" at bounding box center [668, 291] width 24 height 12
click at [720, 463] on button "Save" at bounding box center [716, 468] width 45 height 20
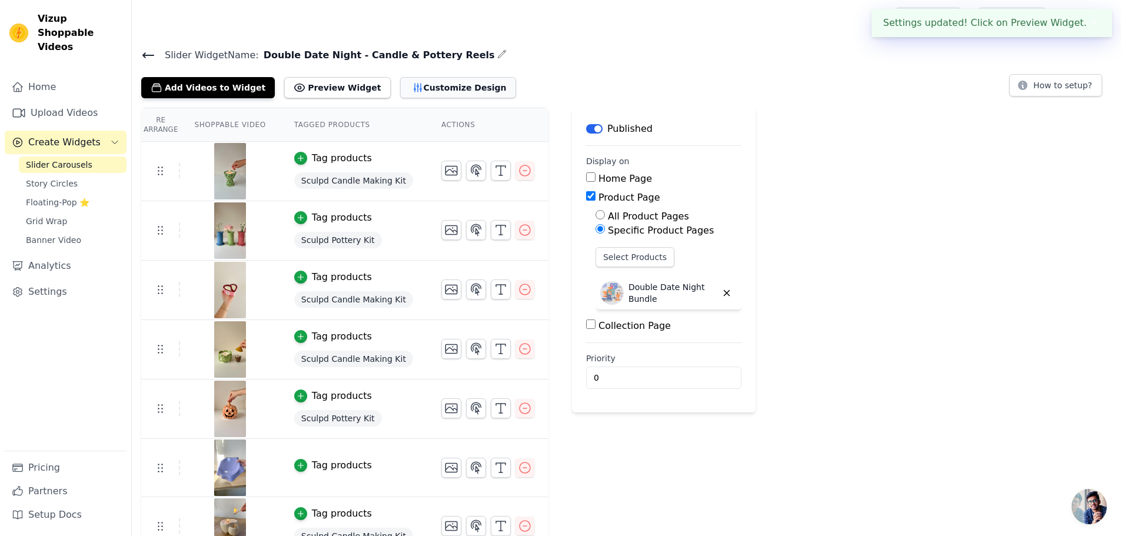
click at [445, 89] on button "Customize Design" at bounding box center [458, 87] width 116 height 21
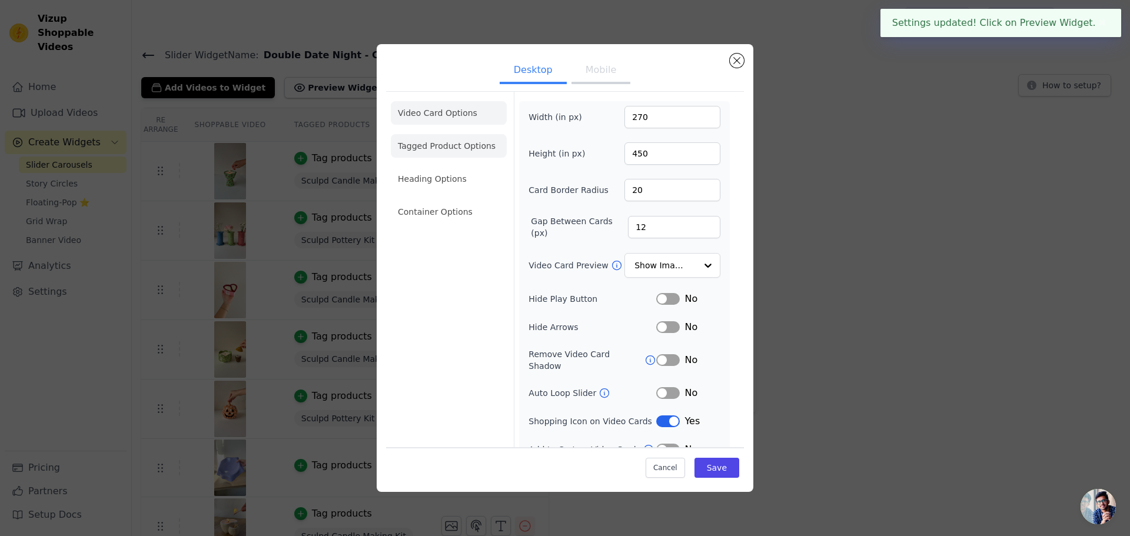
click at [436, 200] on li "Tagged Product Options" at bounding box center [449, 212] width 116 height 24
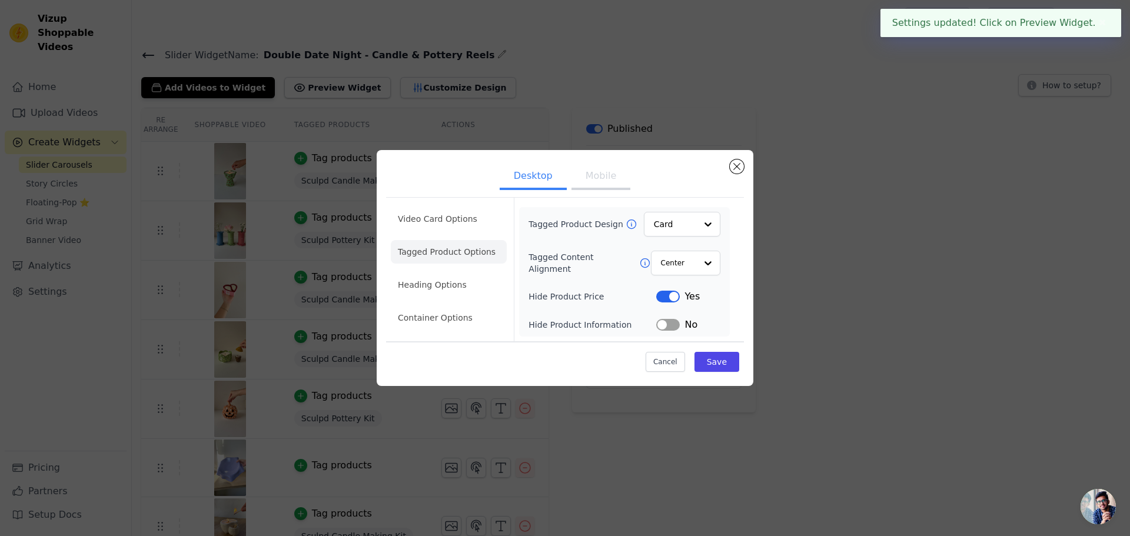
click at [668, 323] on button "Label" at bounding box center [668, 325] width 24 height 12
click at [726, 362] on button "Save" at bounding box center [716, 362] width 45 height 20
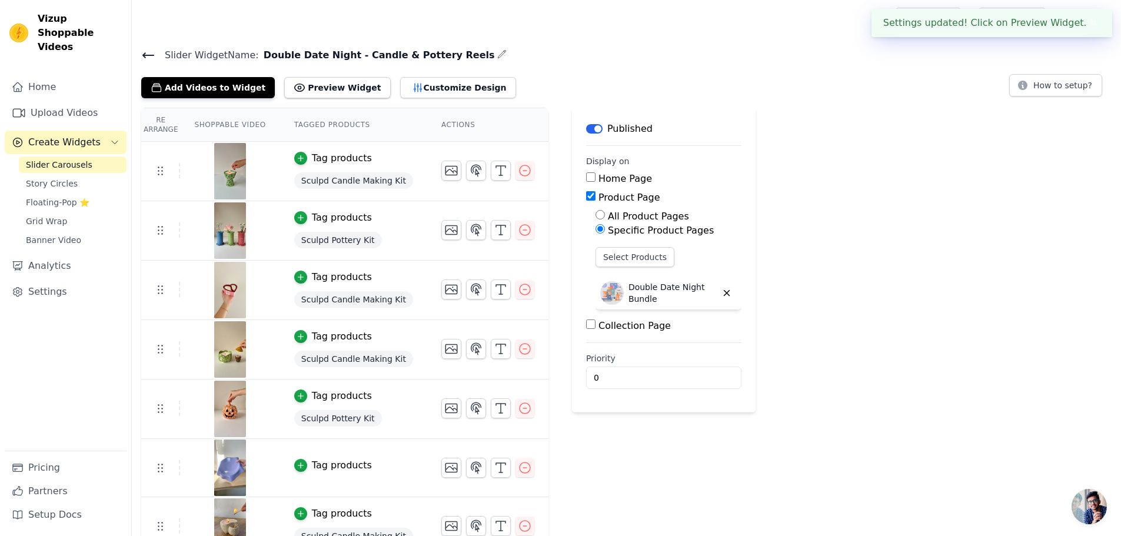
click at [408, 94] on button "Customize Design" at bounding box center [458, 87] width 116 height 21
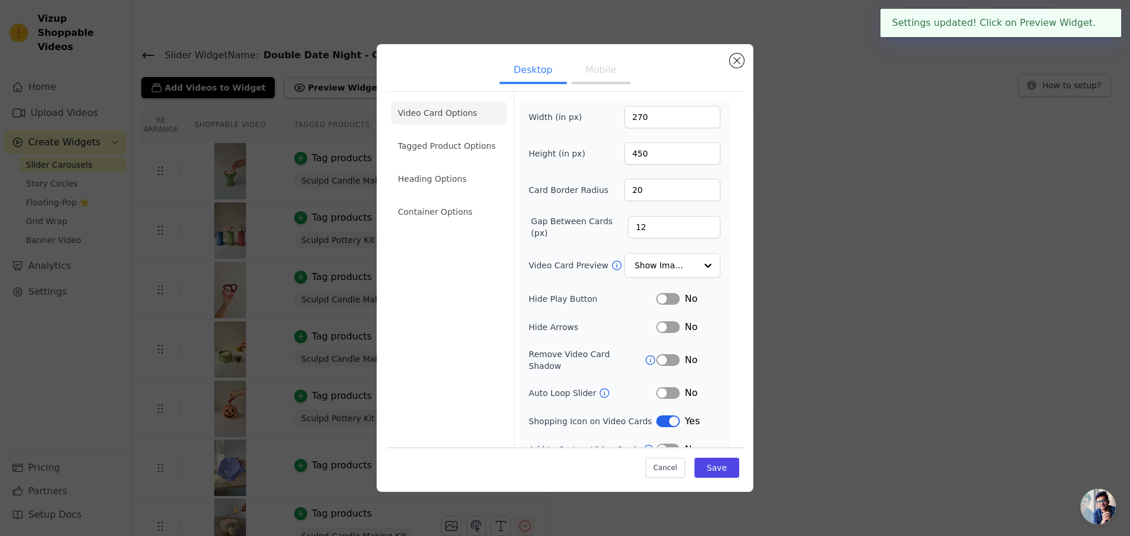
click at [592, 69] on button "Mobile" at bounding box center [600, 71] width 59 height 26
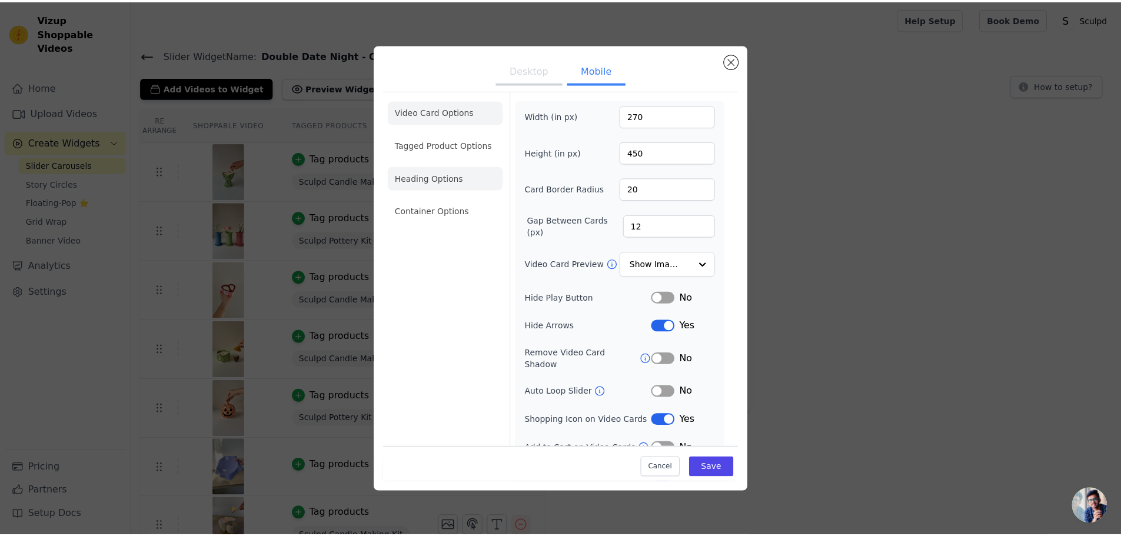
scroll to position [0, 0]
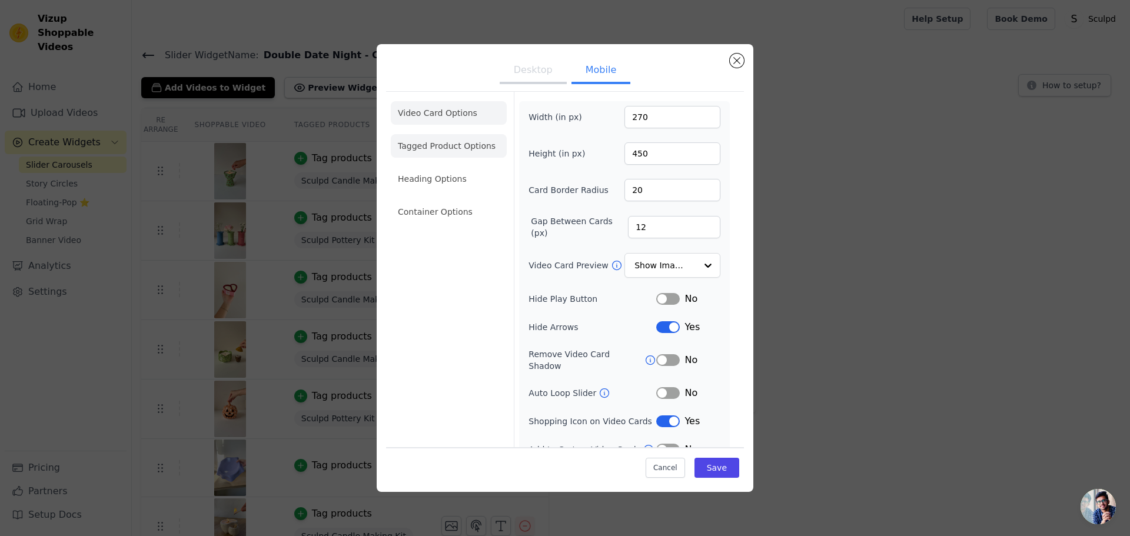
click at [442, 200] on li "Tagged Product Options" at bounding box center [449, 212] width 116 height 24
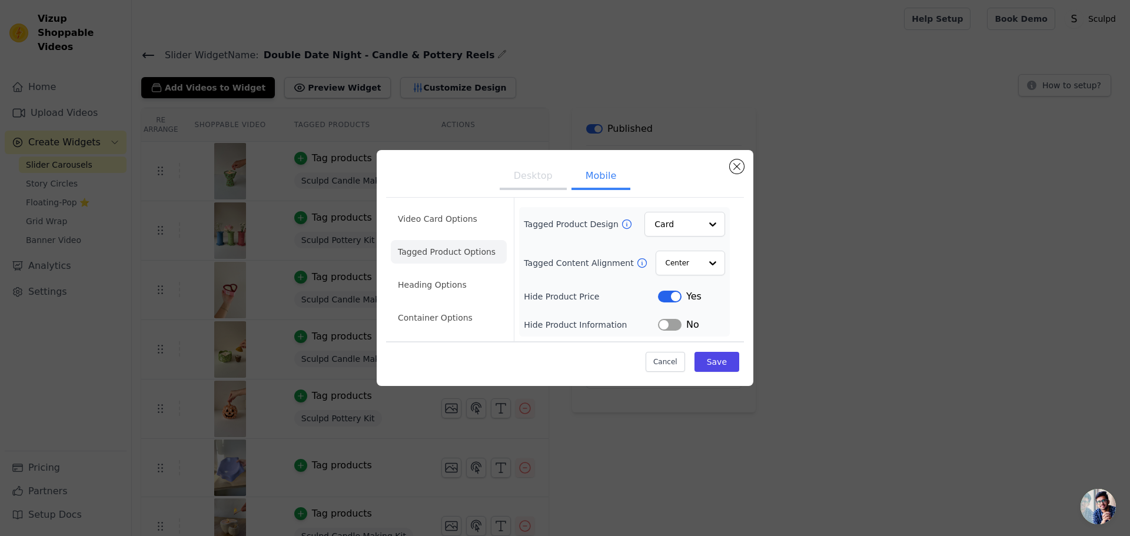
click at [670, 328] on button "Label" at bounding box center [670, 325] width 24 height 12
click at [711, 356] on button "Save" at bounding box center [716, 362] width 45 height 20
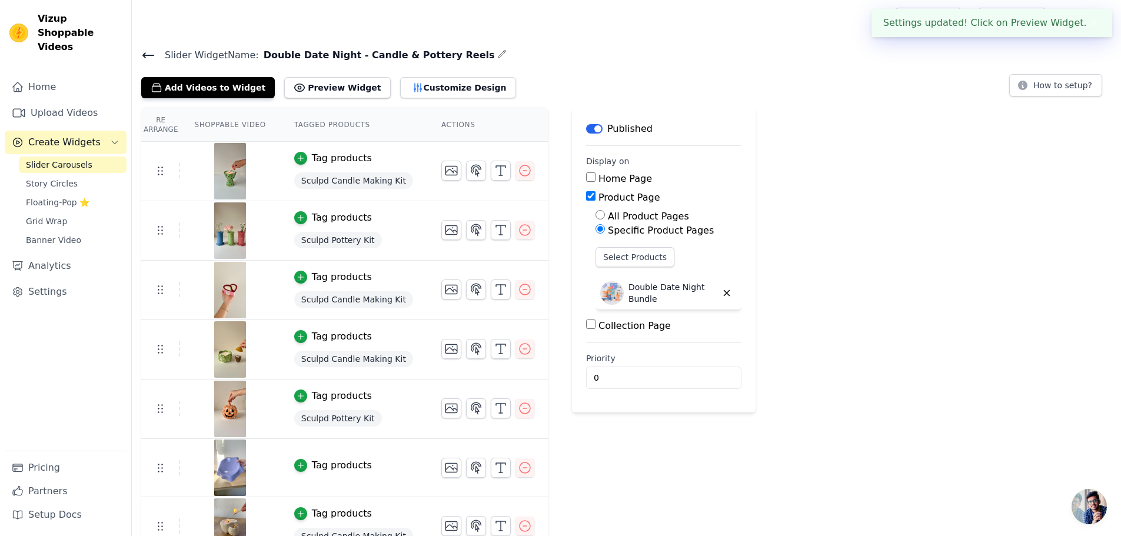
click at [423, 85] on button "Customize Design" at bounding box center [458, 87] width 116 height 21
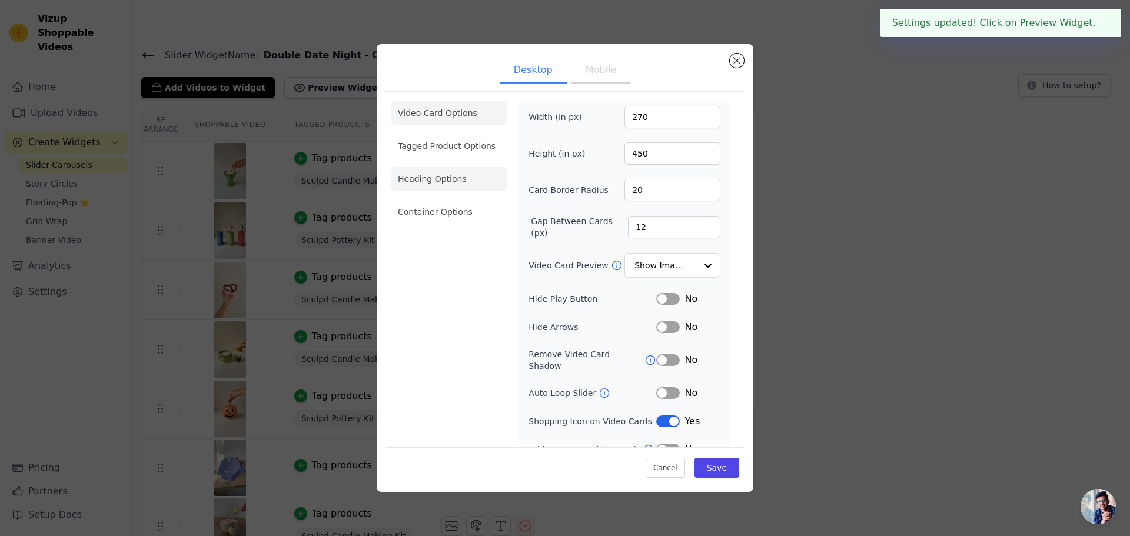
click at [436, 185] on li "Heading Options" at bounding box center [449, 179] width 116 height 24
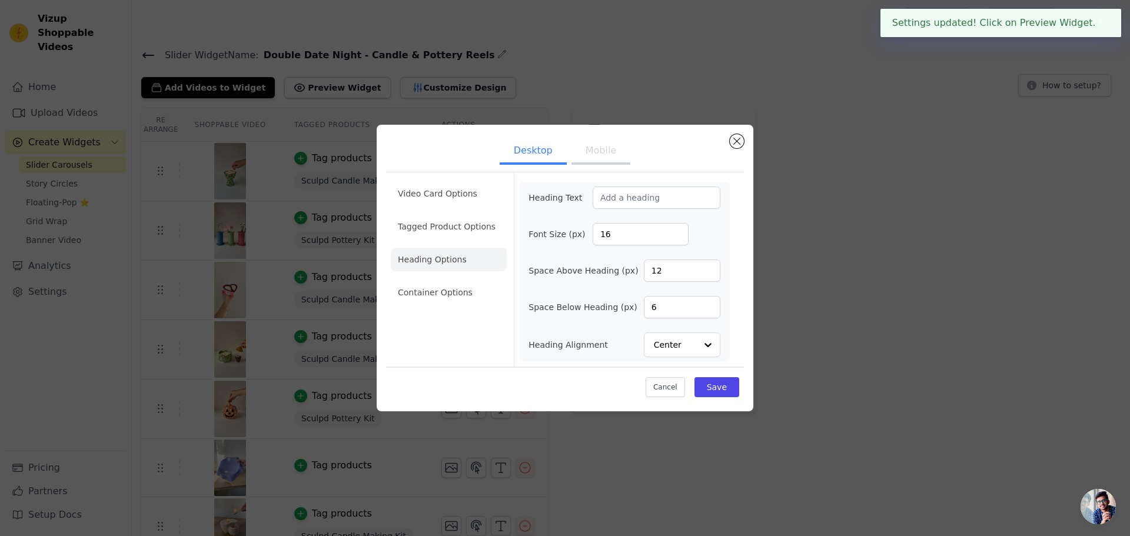
click at [587, 154] on button "Mobile" at bounding box center [600, 152] width 59 height 26
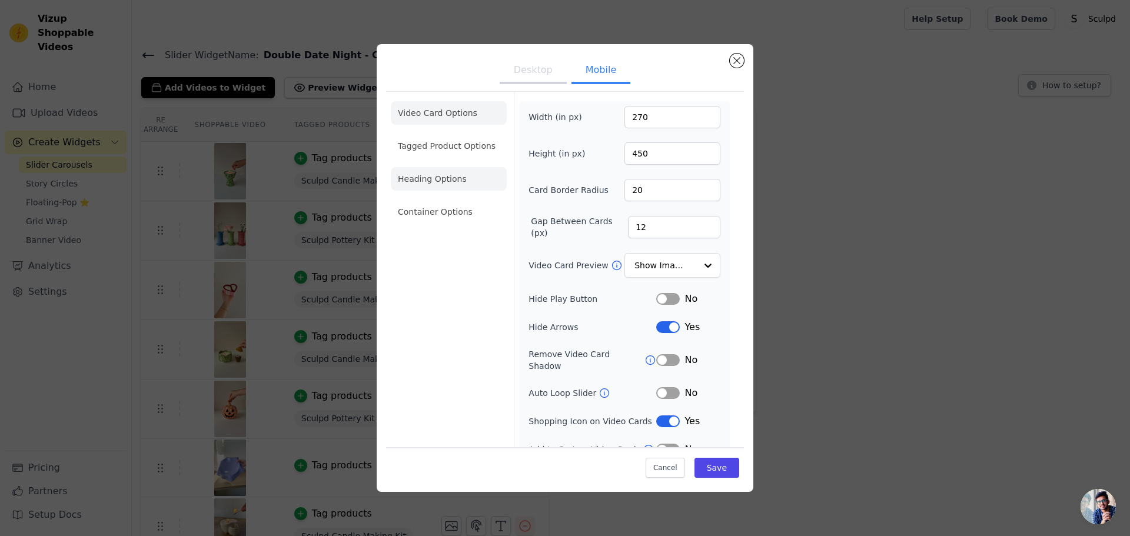
click at [440, 178] on li "Heading Options" at bounding box center [449, 179] width 116 height 24
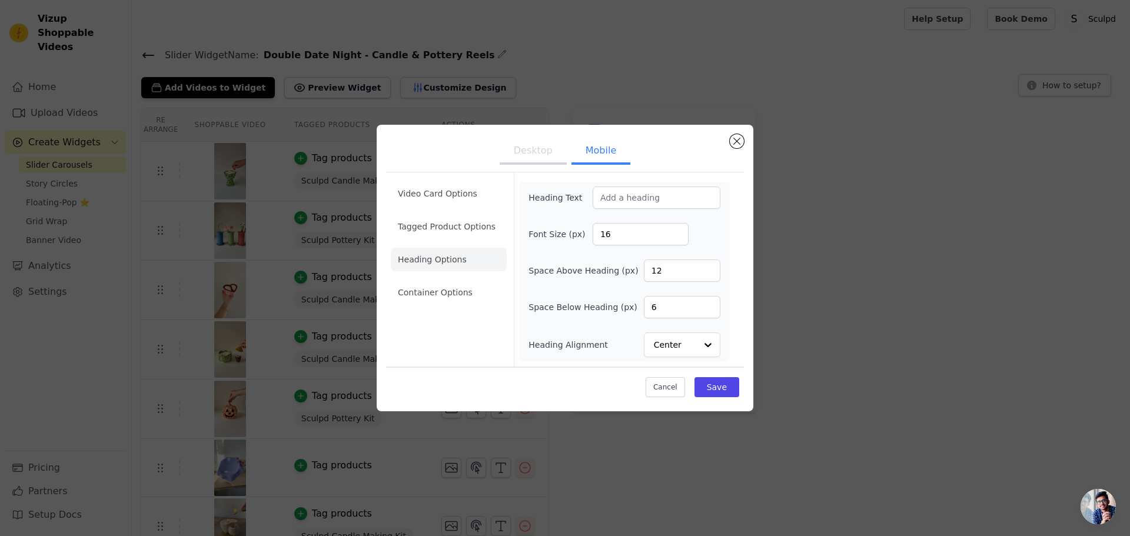
click at [528, 154] on button "Desktop" at bounding box center [533, 152] width 67 height 26
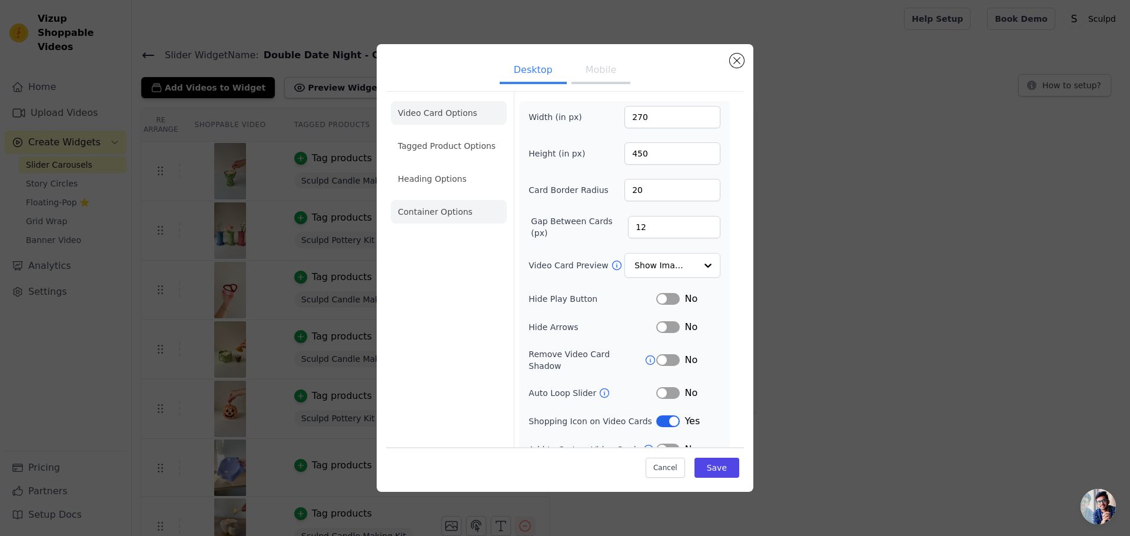
click at [444, 202] on li "Container Options" at bounding box center [449, 212] width 116 height 24
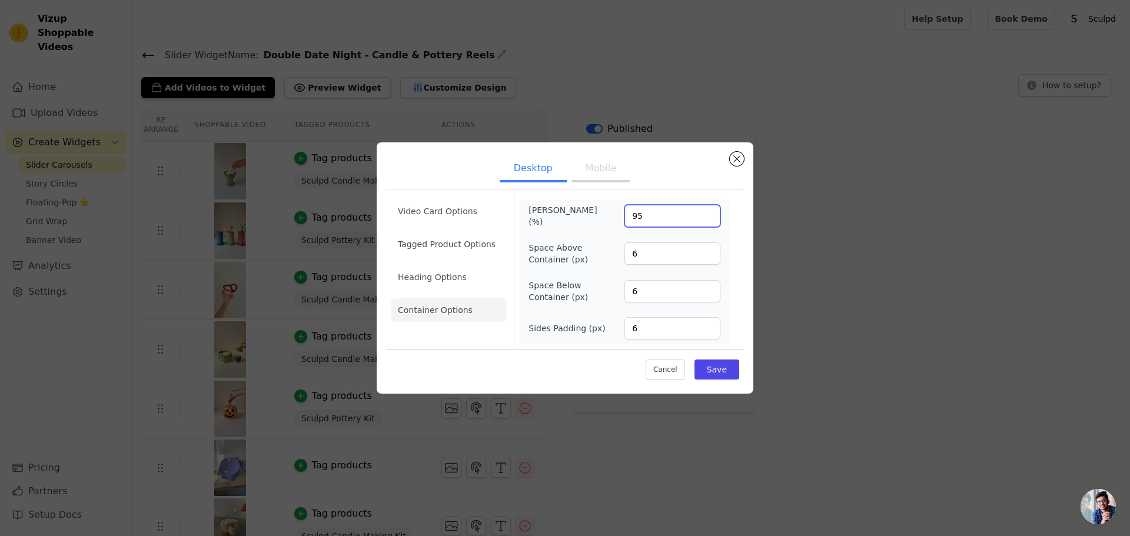
click at [636, 213] on input "95" at bounding box center [672, 216] width 96 height 22
type input "100"
click at [703, 373] on button "Save" at bounding box center [716, 370] width 45 height 20
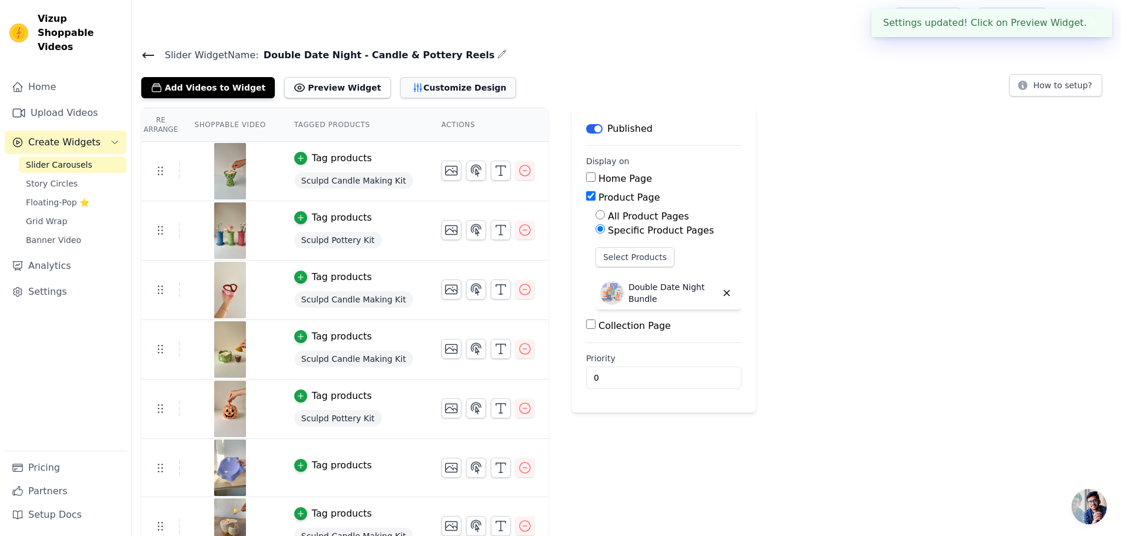
click at [426, 89] on button "Customize Design" at bounding box center [458, 87] width 116 height 21
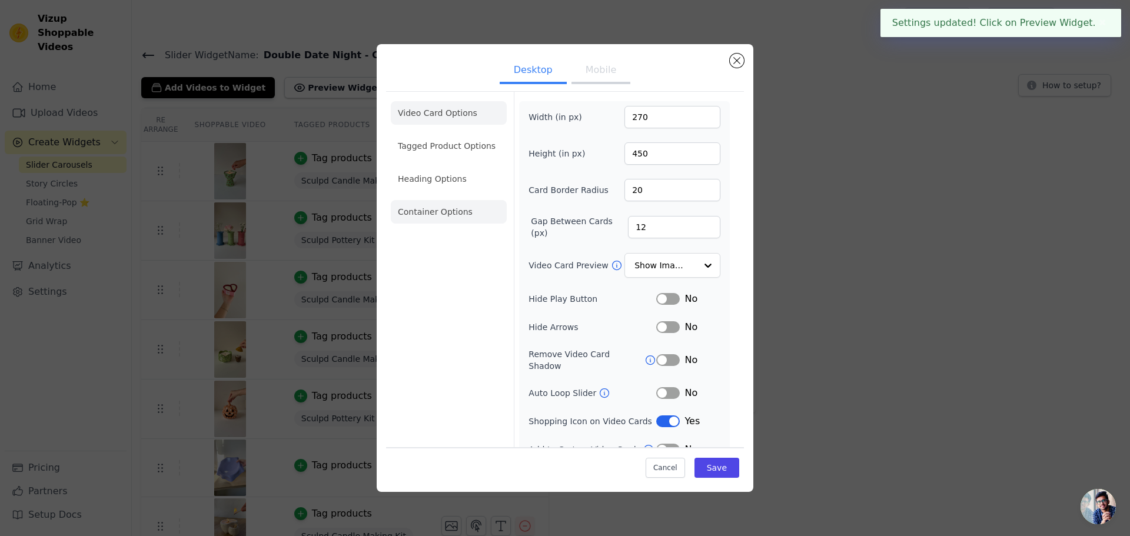
click at [437, 216] on li "Container Options" at bounding box center [449, 212] width 116 height 24
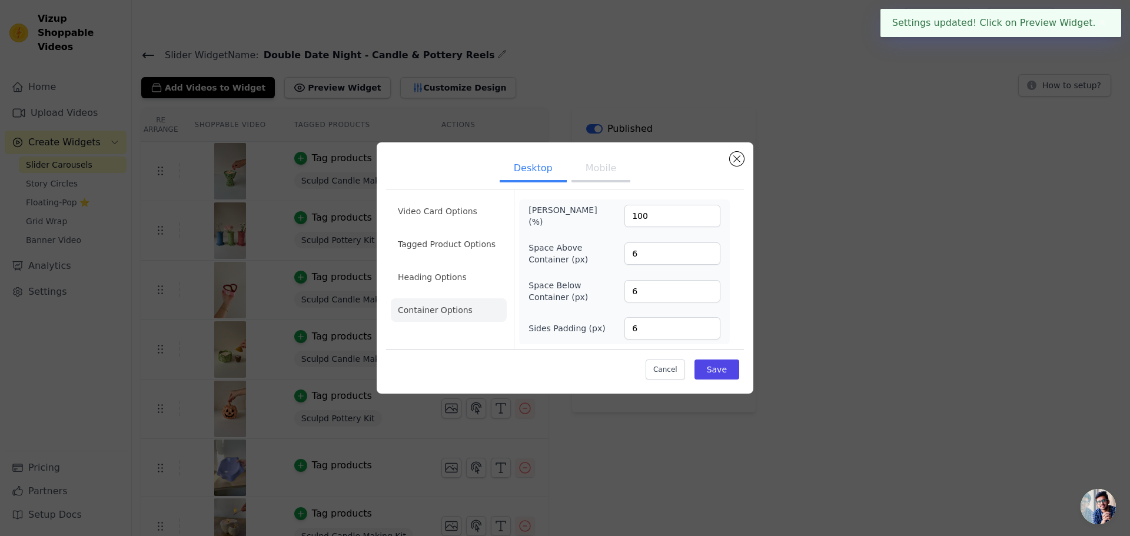
click at [595, 173] on button "Mobile" at bounding box center [600, 170] width 59 height 26
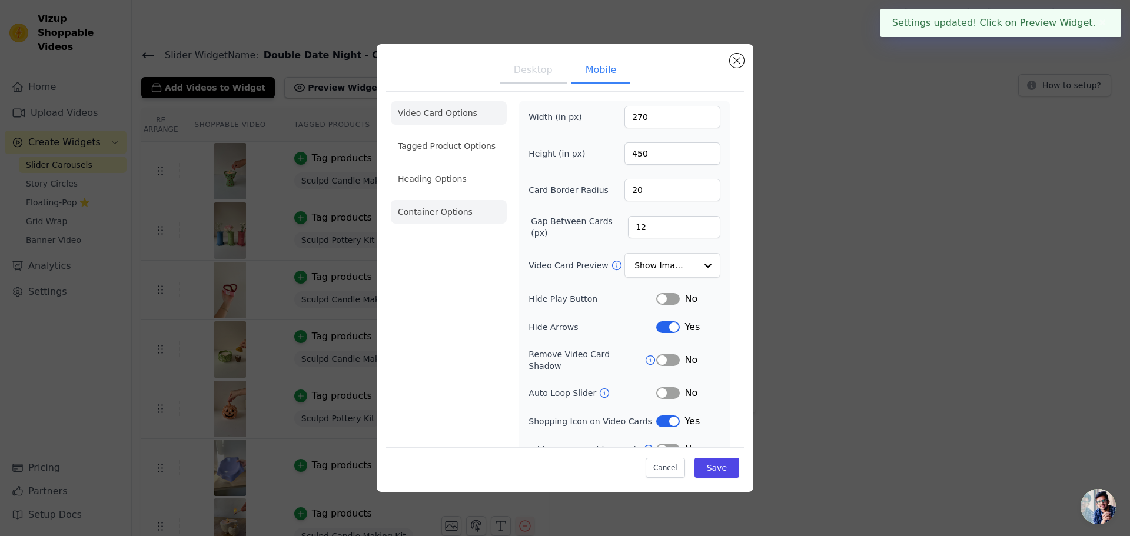
click at [418, 209] on li "Container Options" at bounding box center [449, 212] width 116 height 24
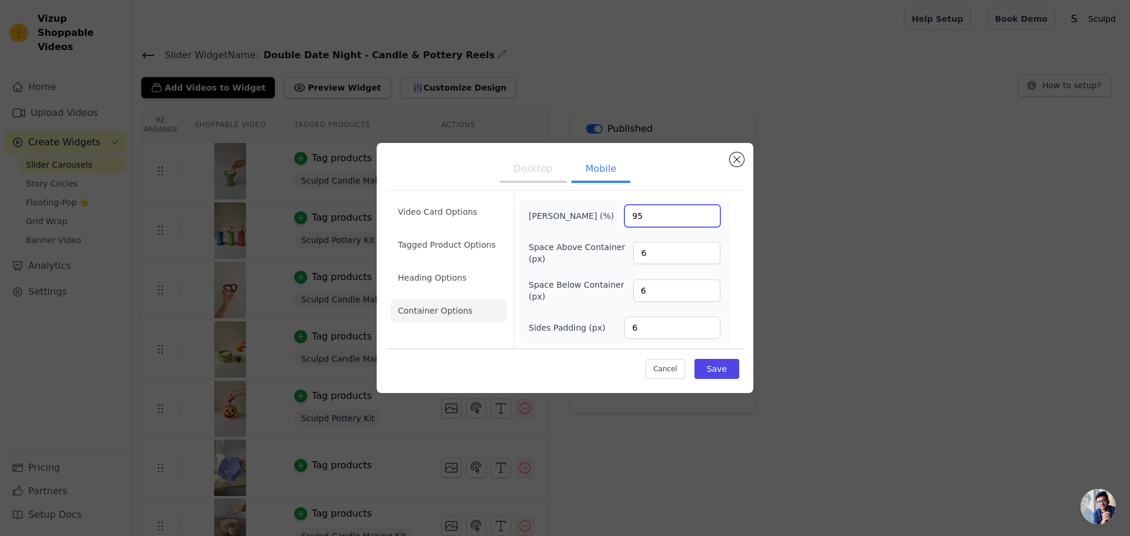
click at [630, 215] on input "95" at bounding box center [672, 216] width 96 height 22
type input "100"
click at [715, 368] on button "Save" at bounding box center [716, 369] width 45 height 20
